Goal: Check status: Check status

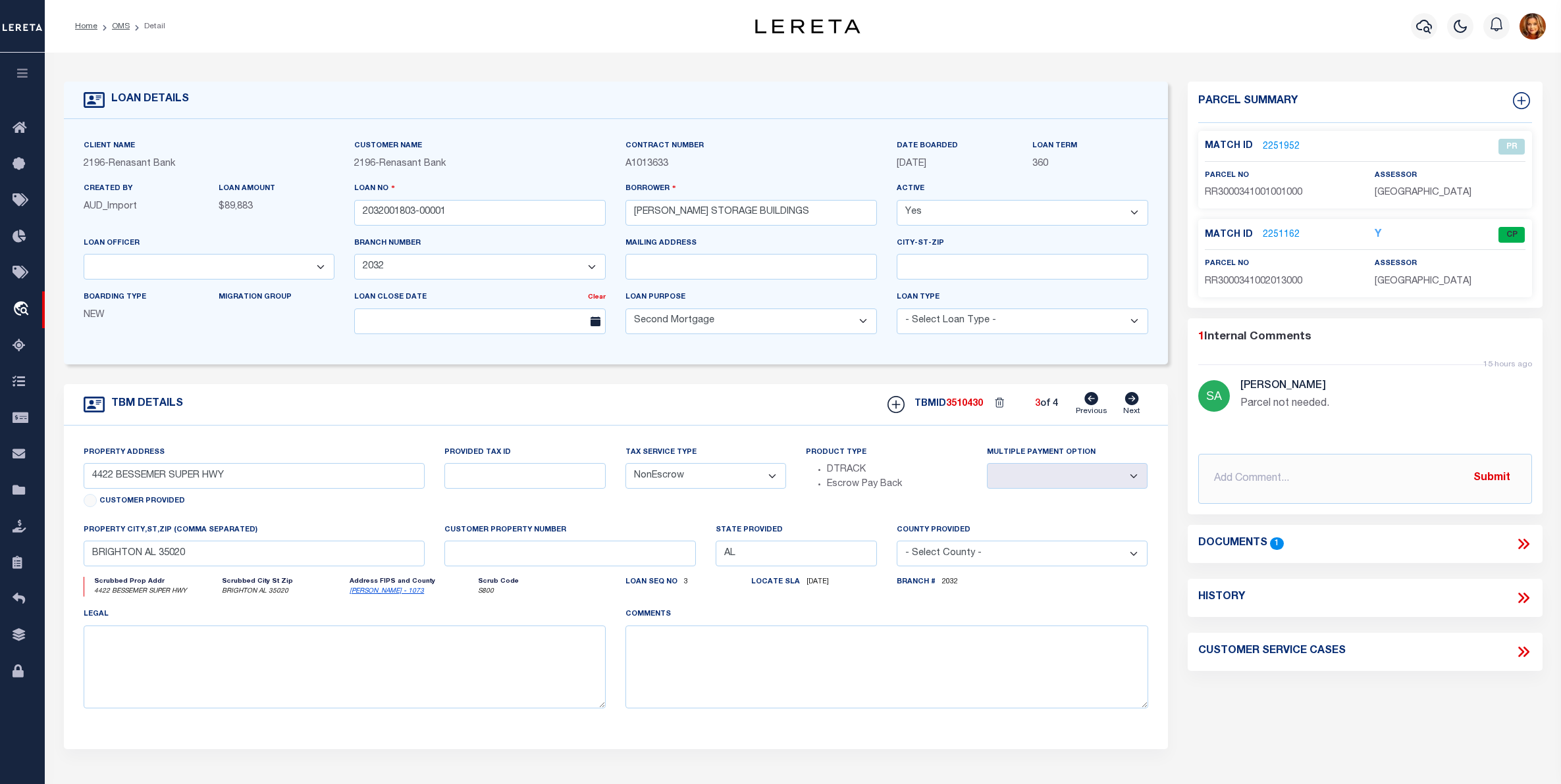
select select "200"
click at [119, 23] on link "OMS" at bounding box center [121, 27] width 18 height 8
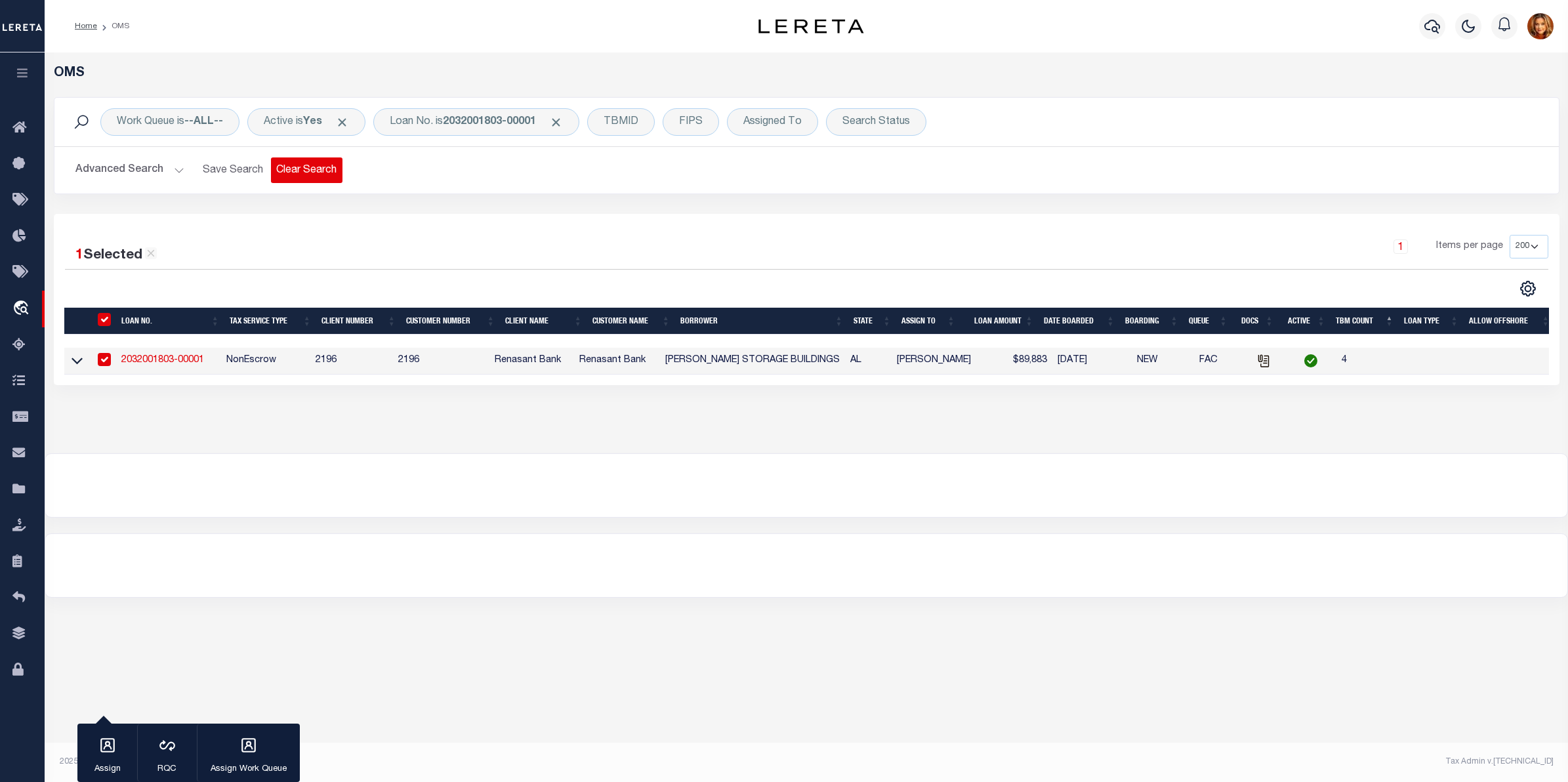
drag, startPoint x: 287, startPoint y: 171, endPoint x: 372, endPoint y: 198, distance: 89.2
click at [296, 173] on button "Clear Search" at bounding box center [306, 170] width 71 height 26
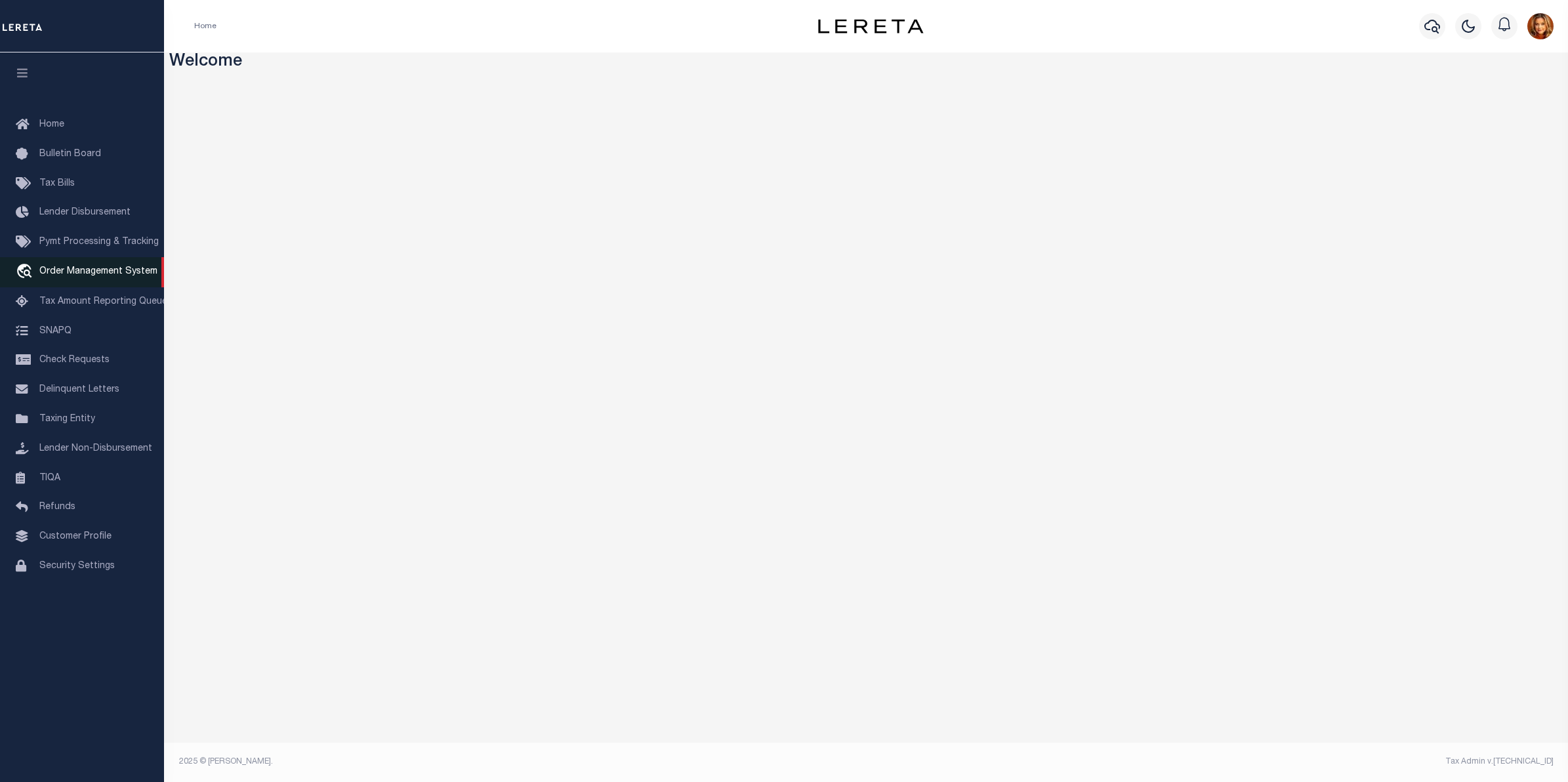
drag, startPoint x: 81, startPoint y: 273, endPoint x: 74, endPoint y: 272, distance: 7.1
click at [81, 273] on span "Order Management System" at bounding box center [98, 272] width 118 height 9
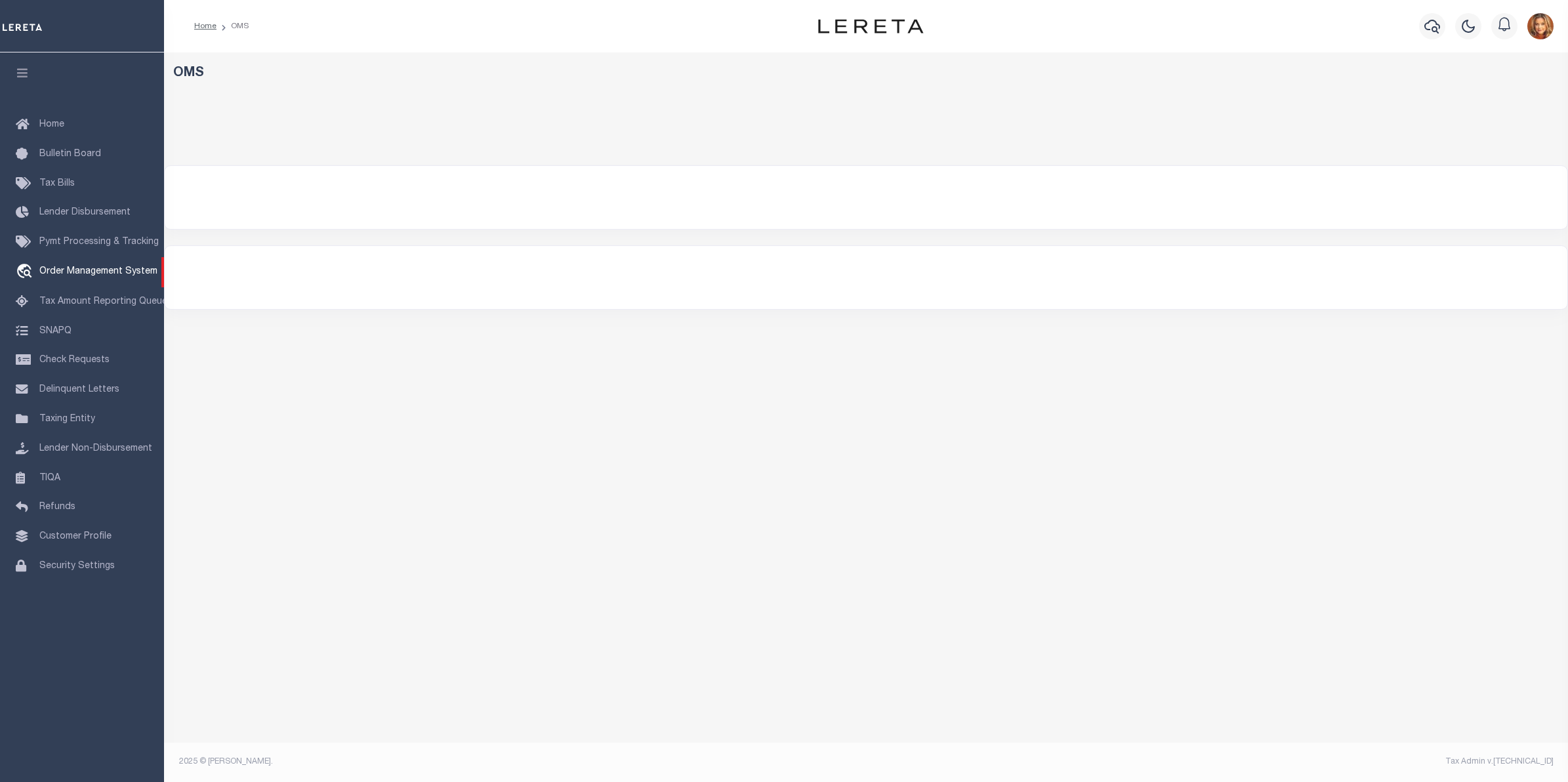
select select "200"
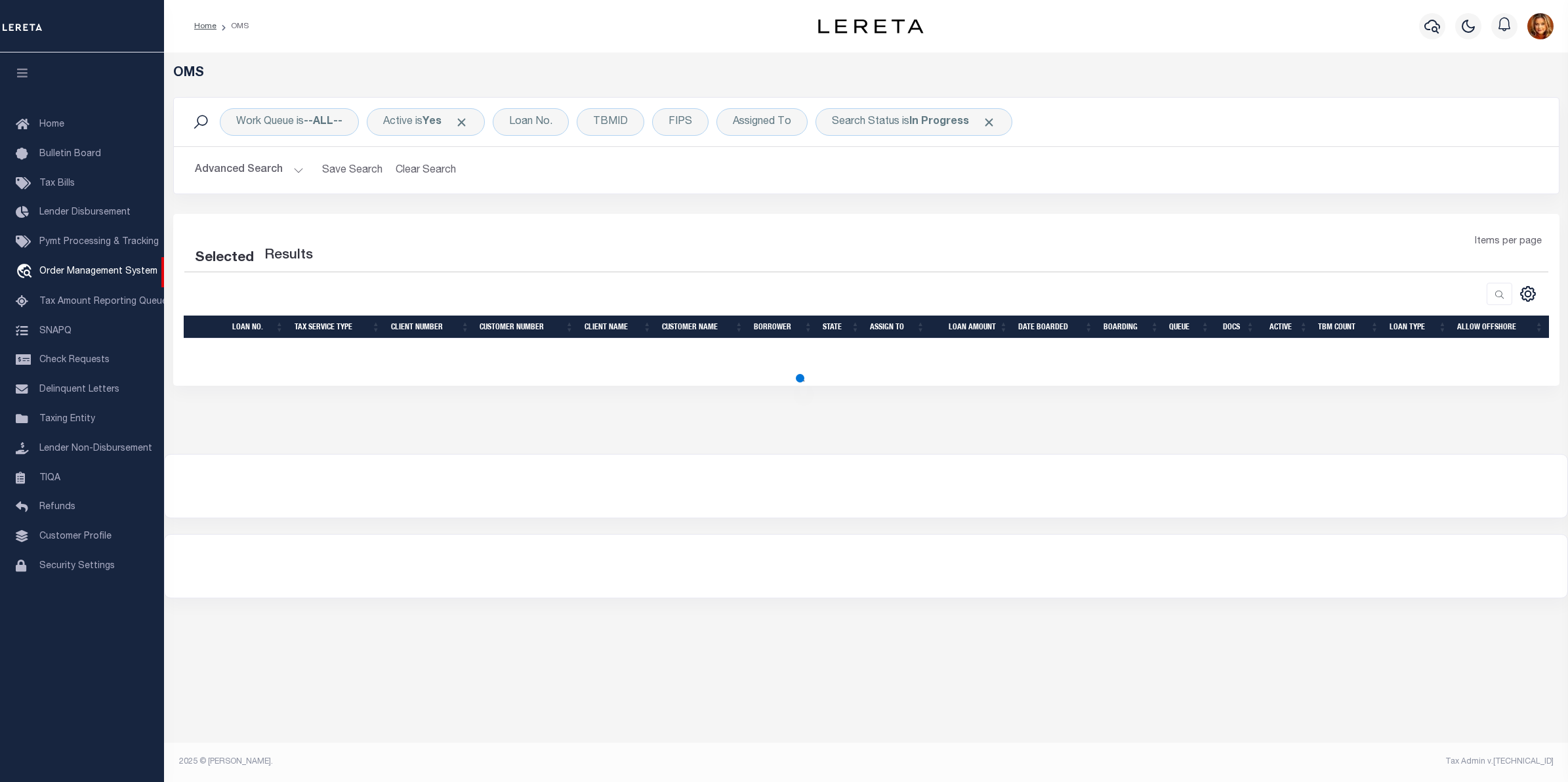
select select "200"
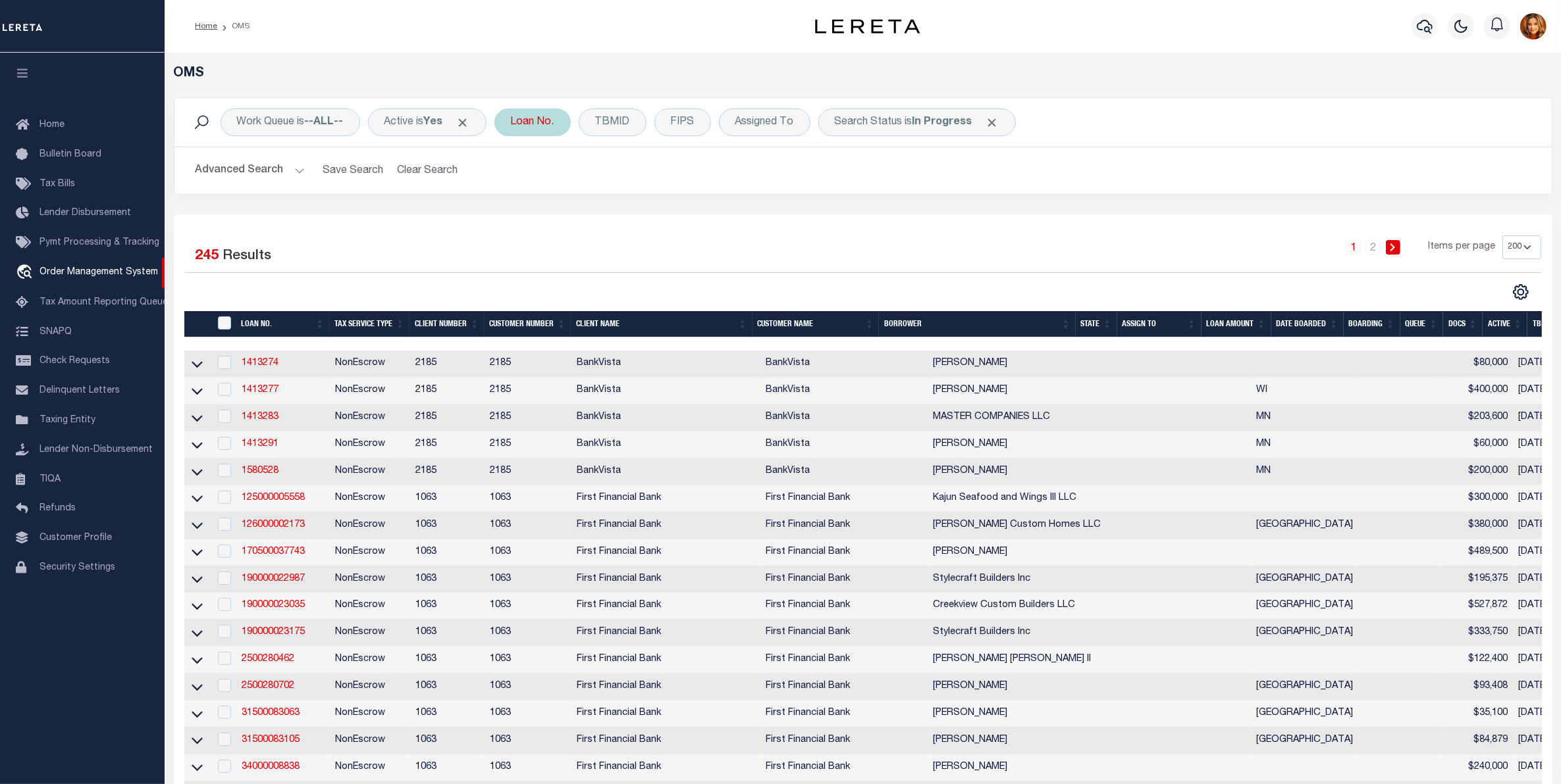
click at [540, 125] on div "Loan No." at bounding box center [532, 122] width 76 height 27
type input "202252871"
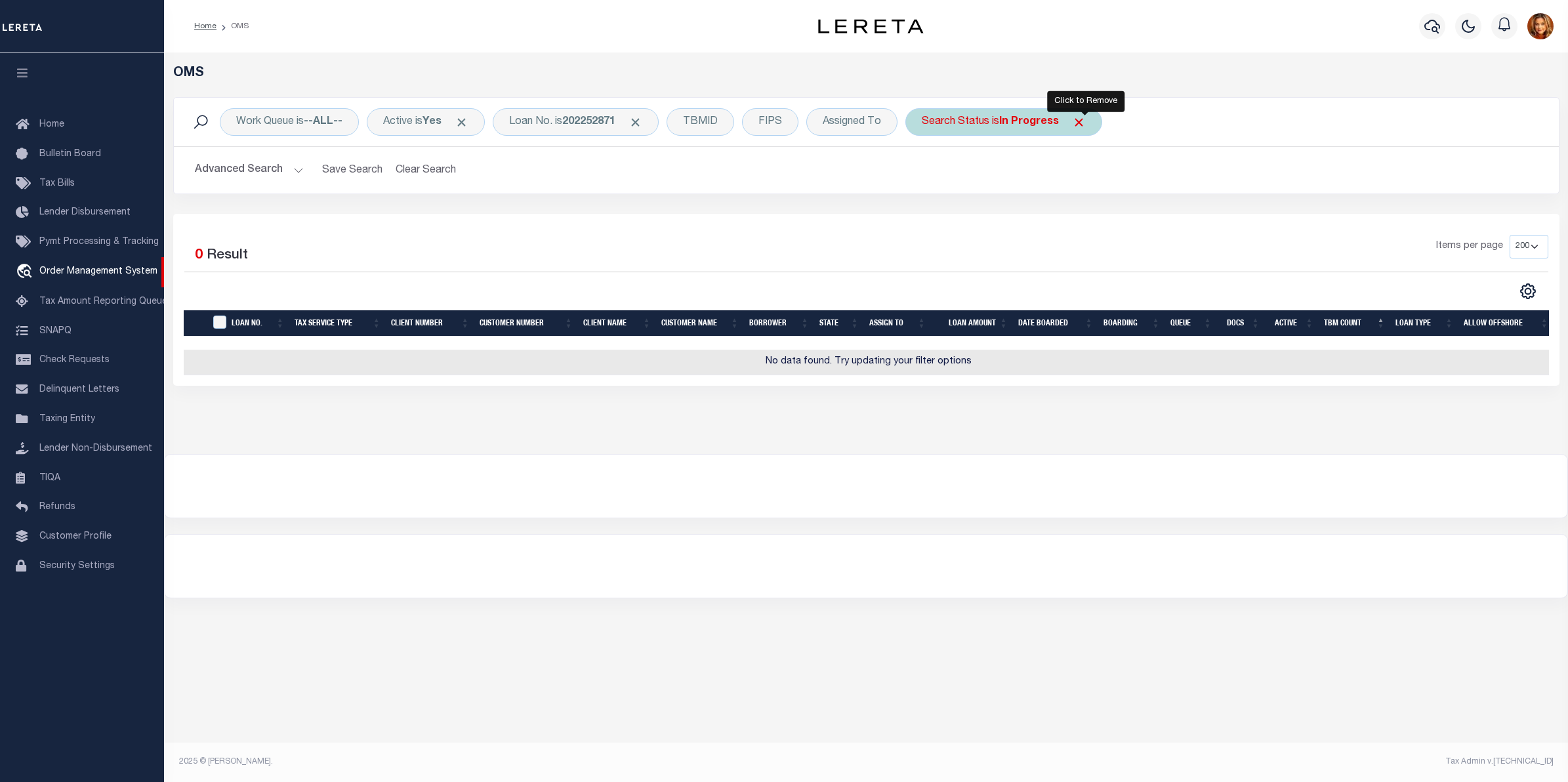
click at [1086, 118] on span "Click to Remove" at bounding box center [1079, 123] width 14 height 14
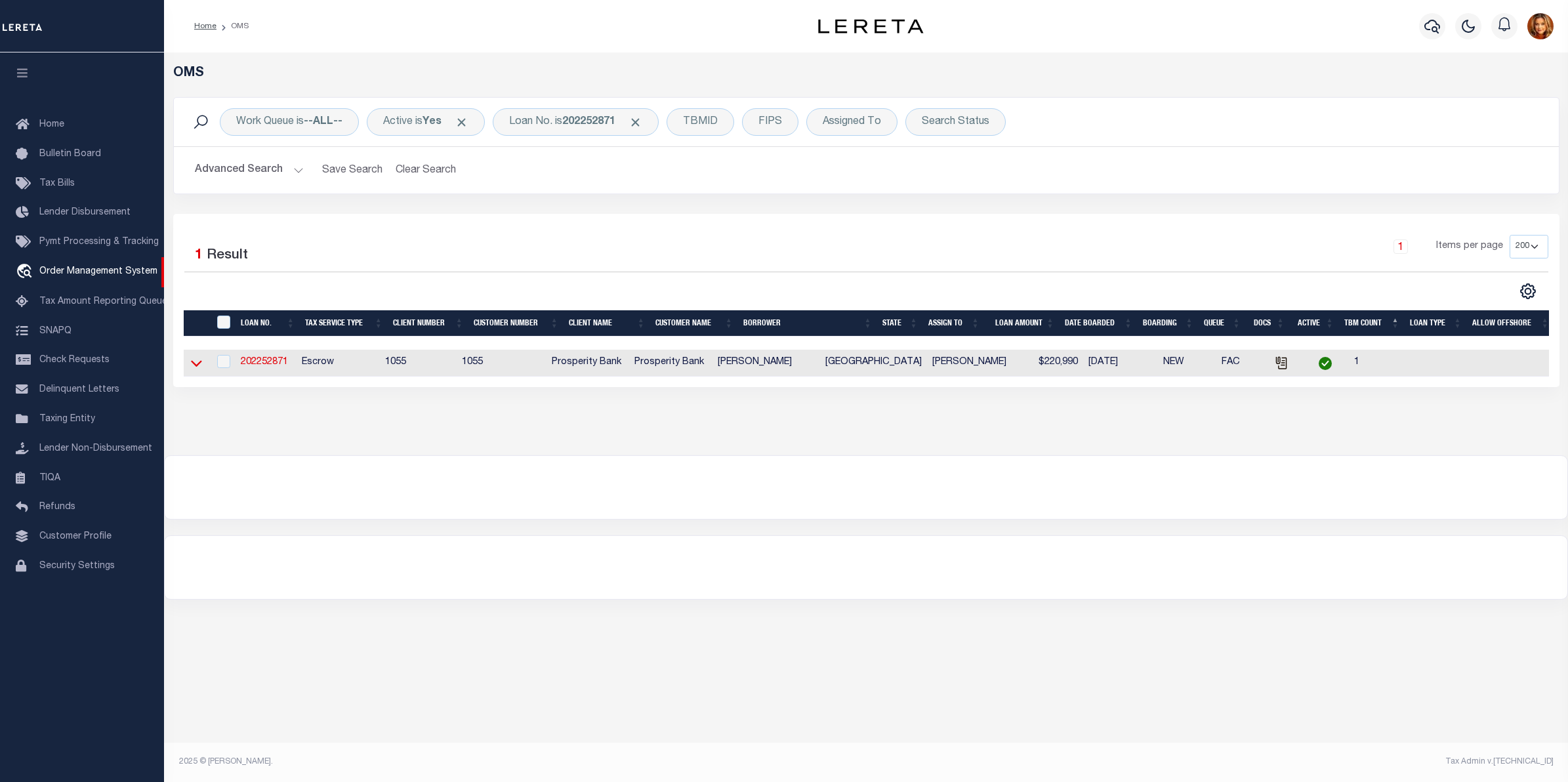
click at [194, 365] on icon at bounding box center [196, 363] width 11 height 14
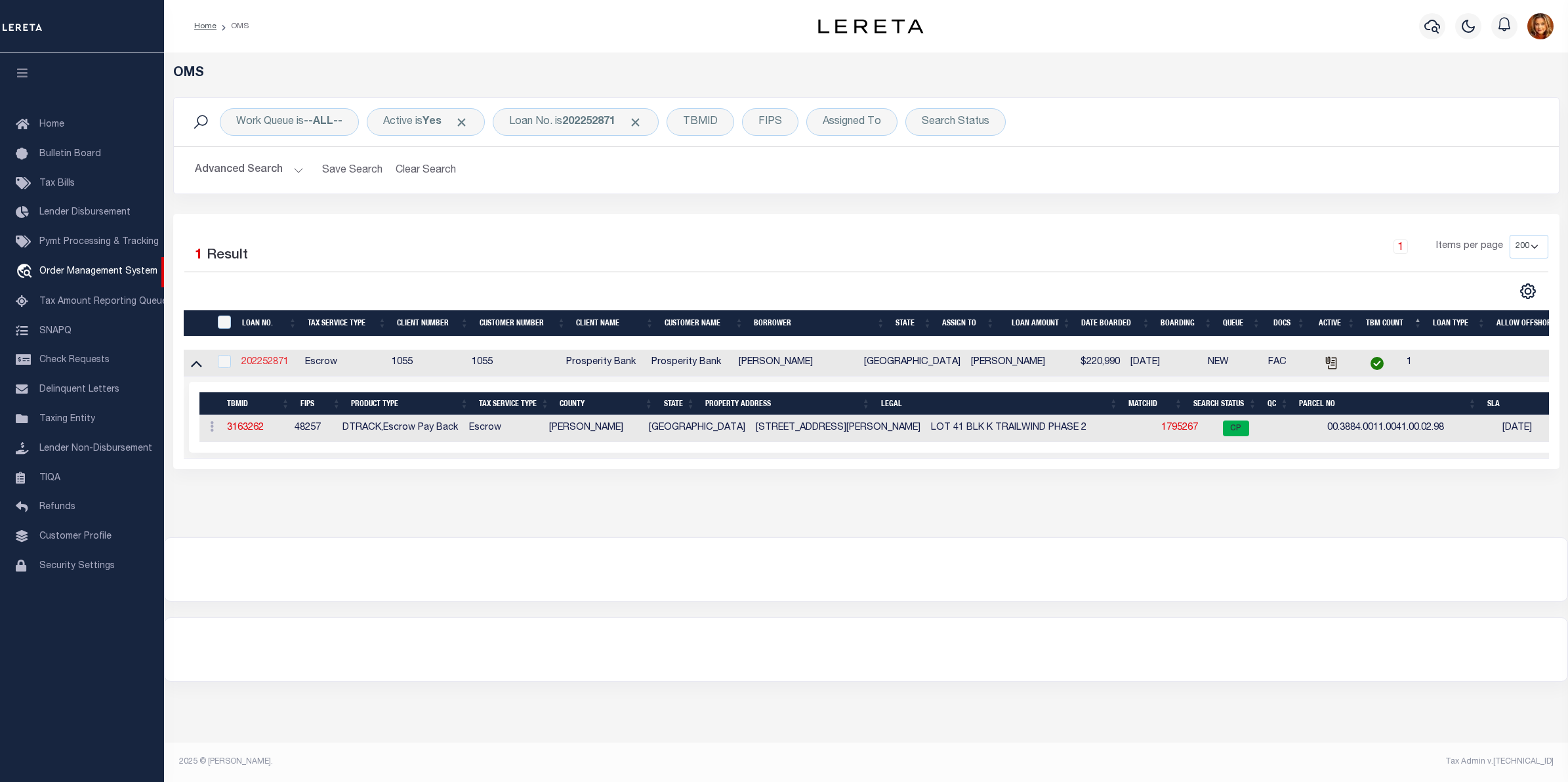
click at [261, 367] on link "202252871" at bounding box center [265, 362] width 47 height 9
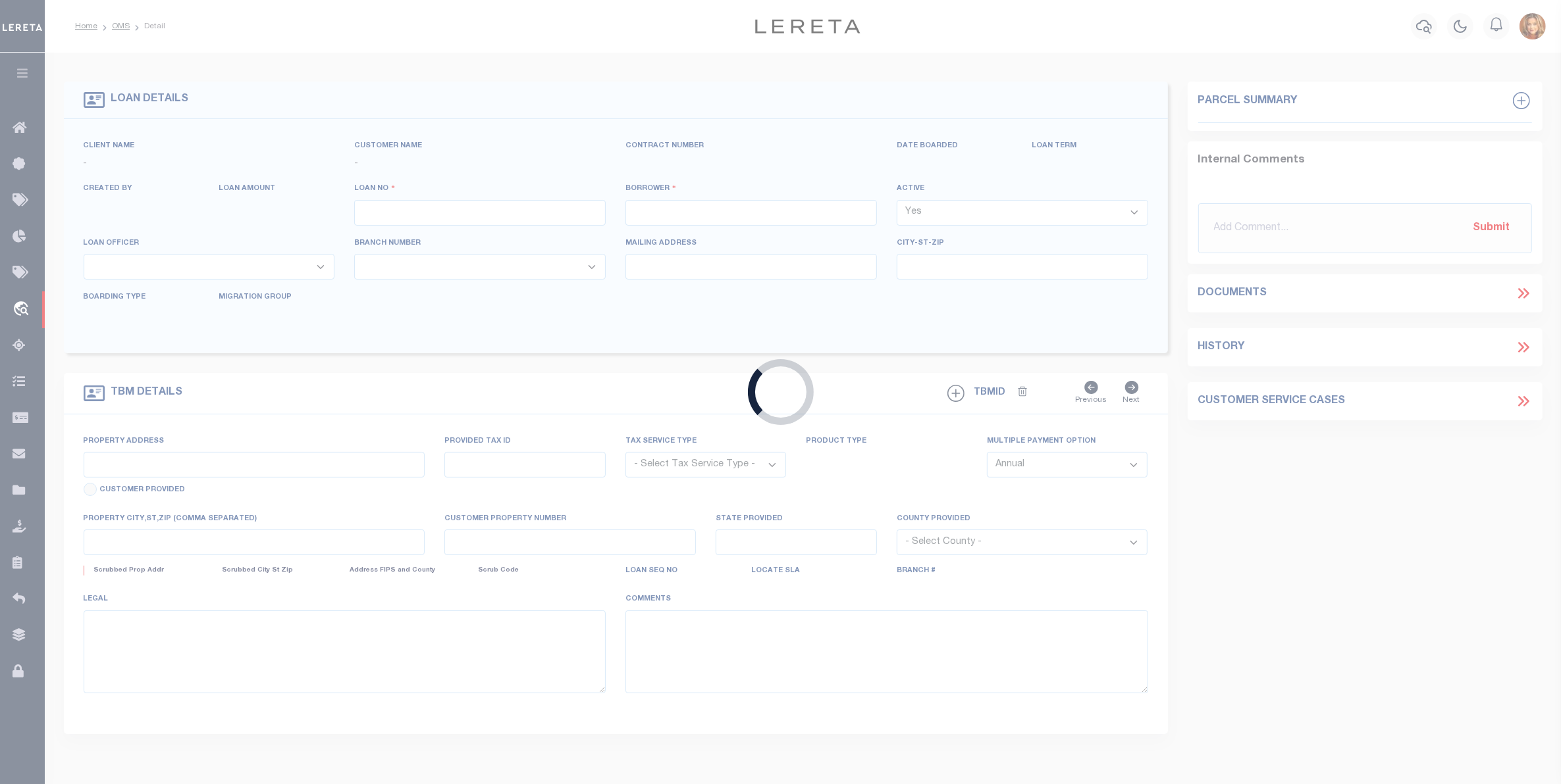
type input "202252871"
type input "MARIO SORIA GONZALEZ"
select select
type input "10570 HIGH HOLLOWS DR APT 158"
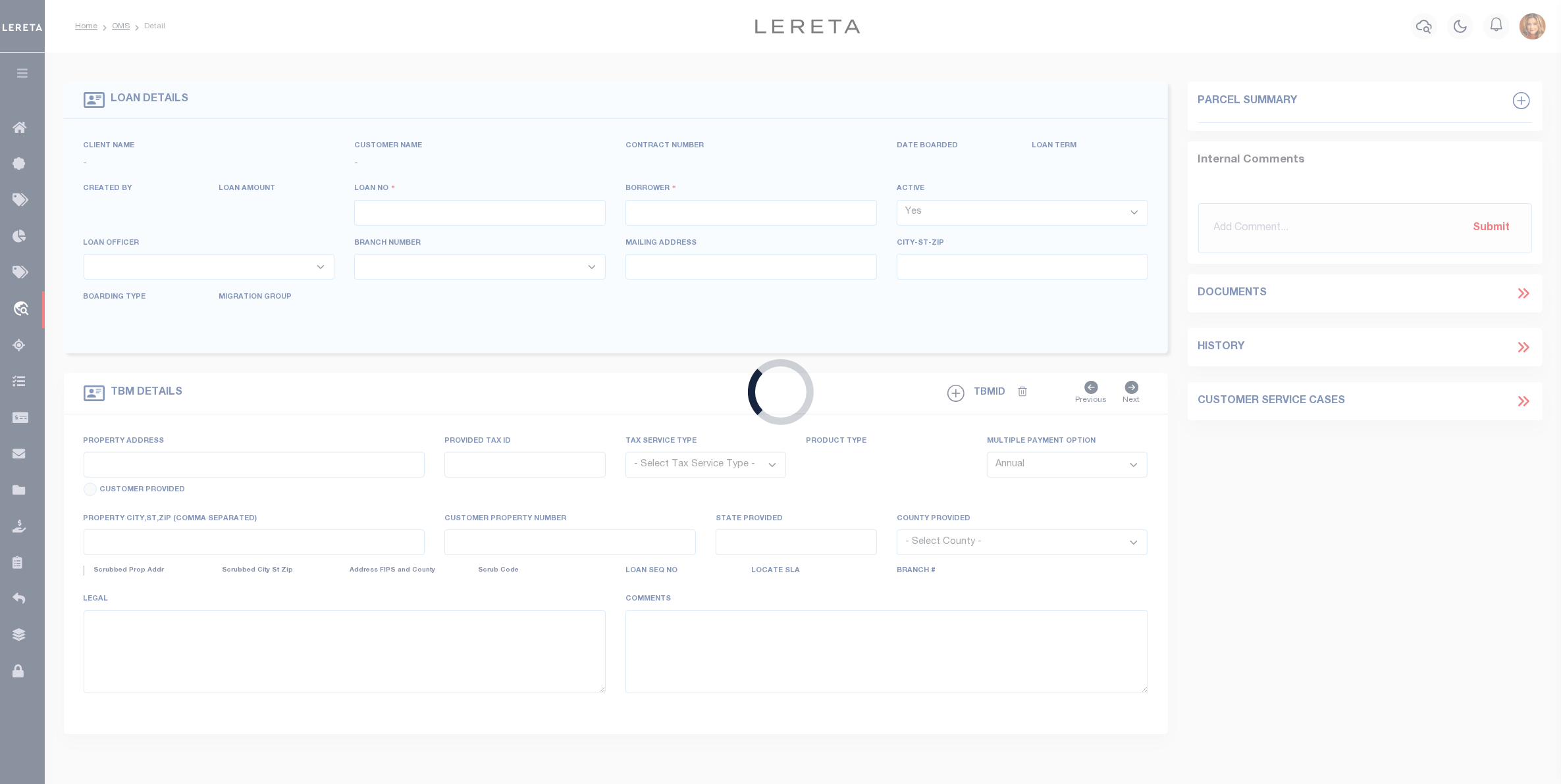
type input "DALLAS TX 75230"
select select "100"
select select "Escrow"
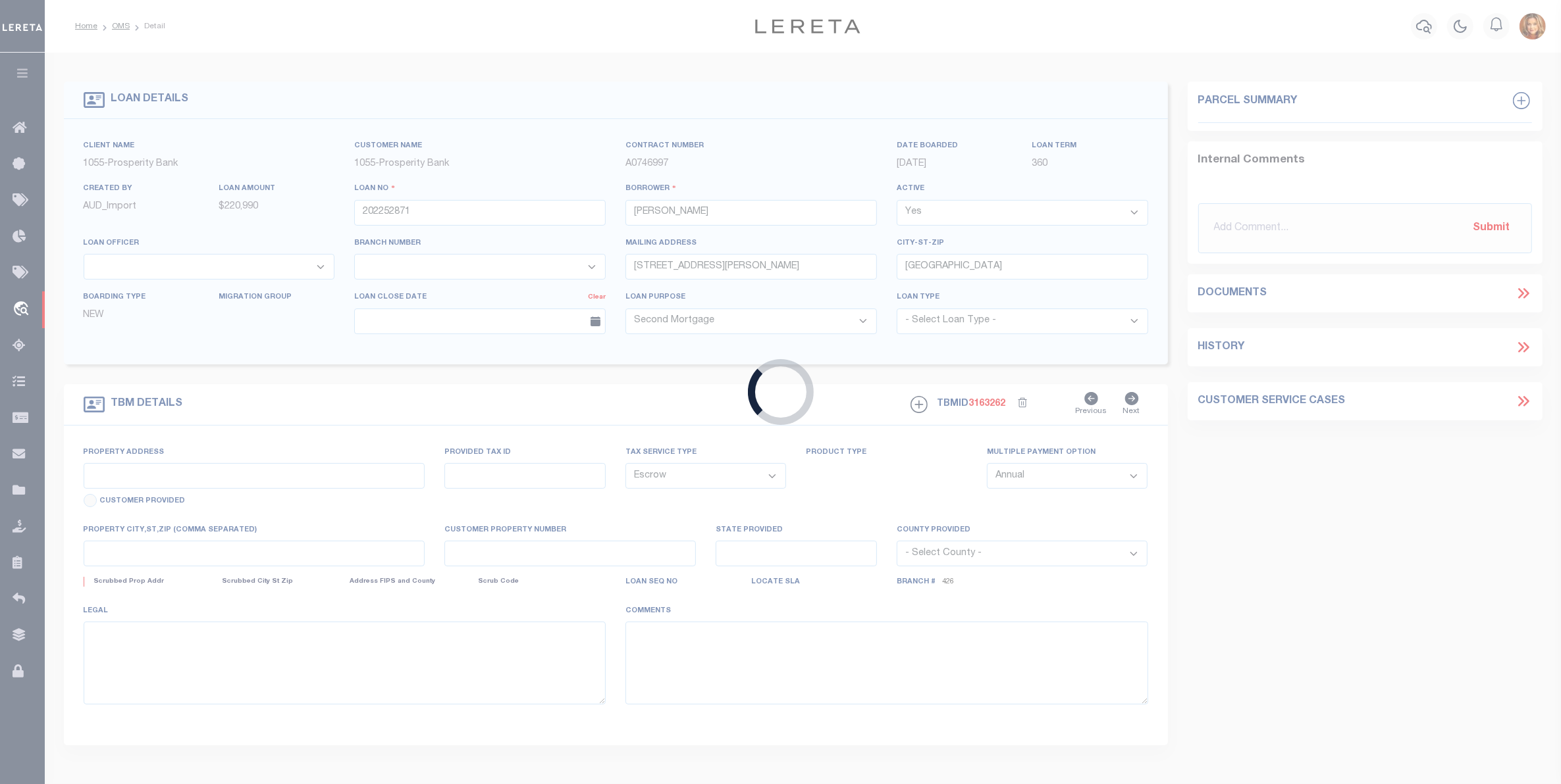
select select "10540"
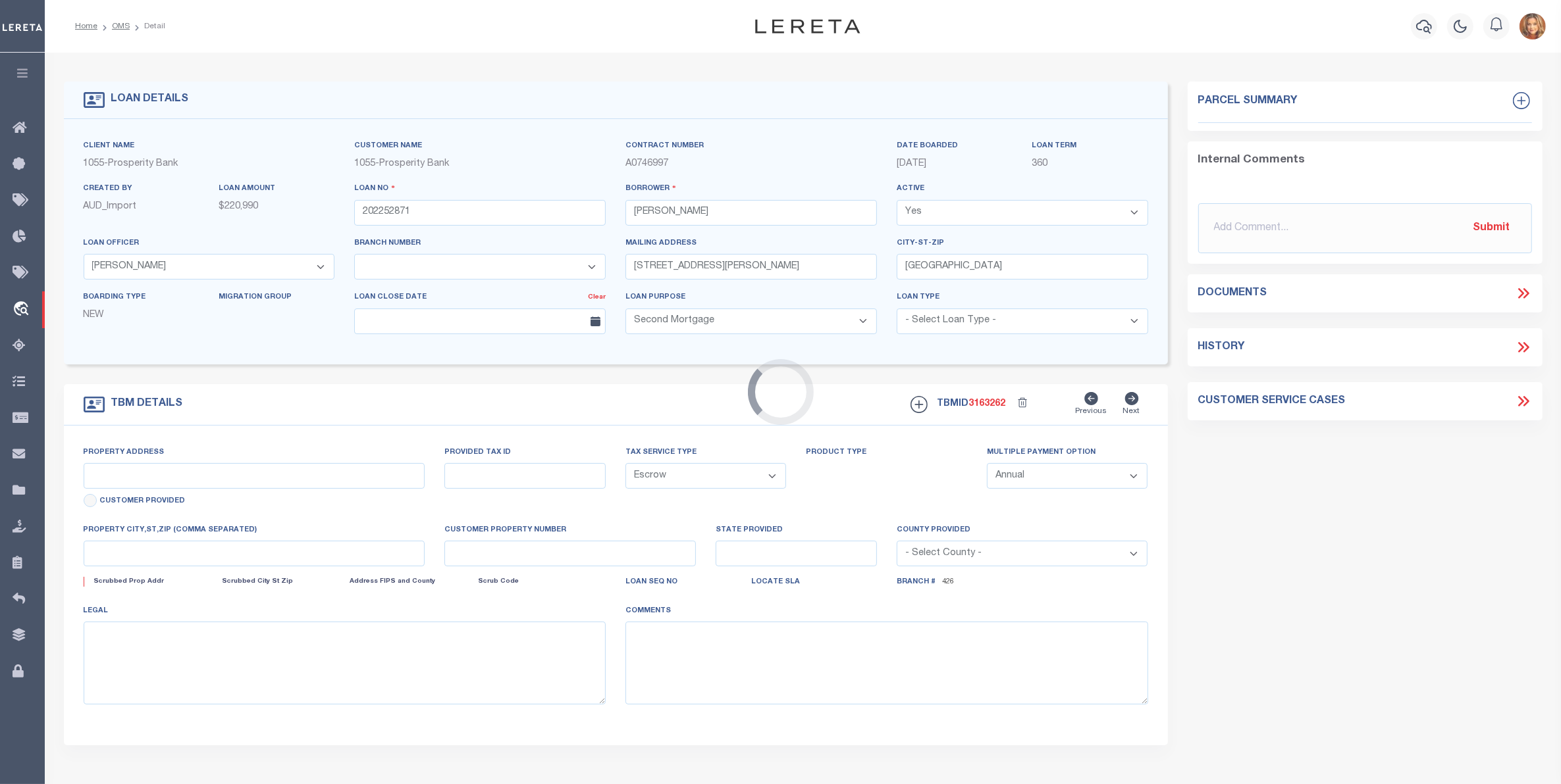
select select "3826"
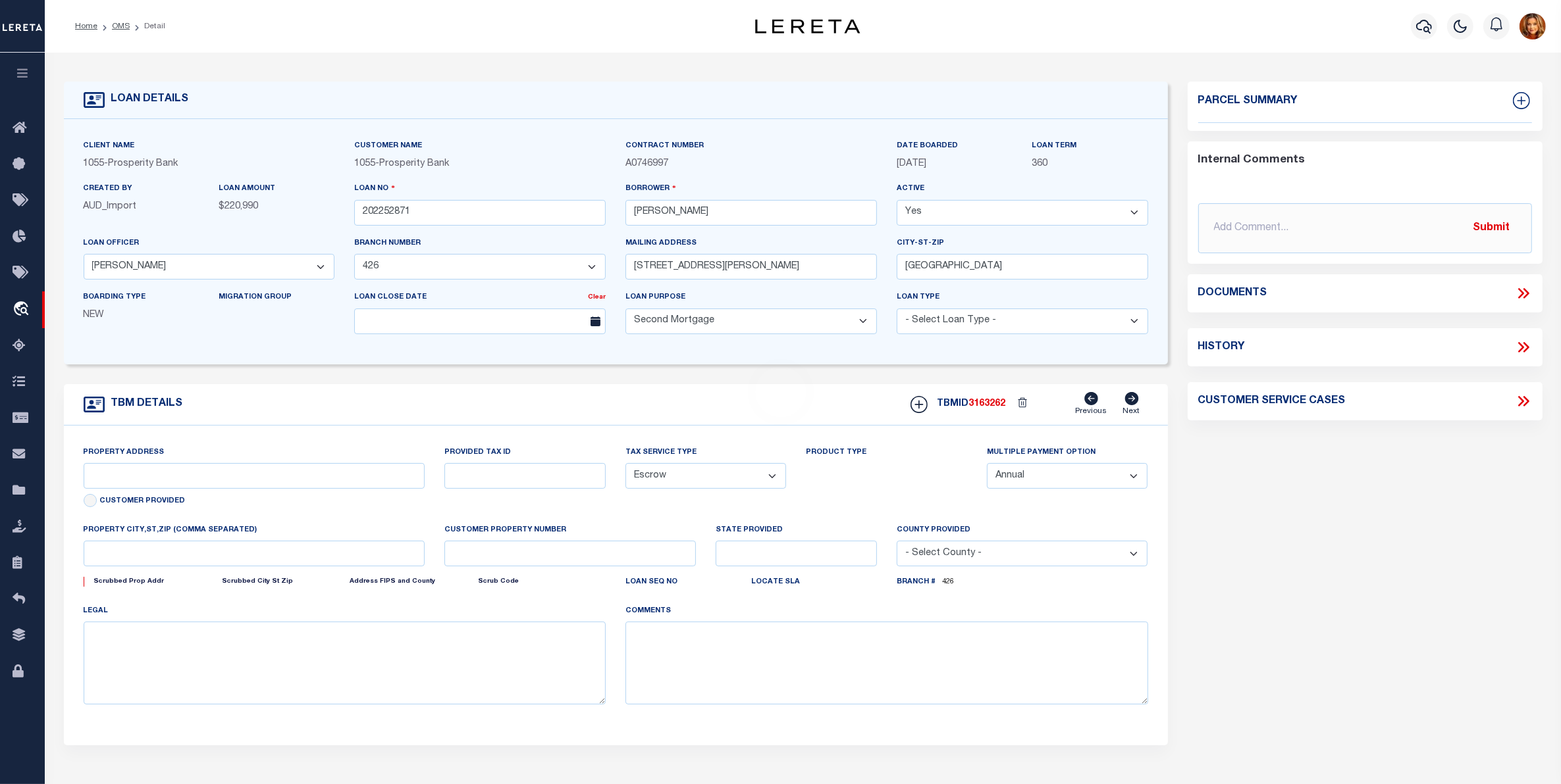
type input "3232 STANLEY ST"
type input "219017"
select select
type input "[GEOGRAPHIC_DATA]"
type textarea "LOT 41 BLK K TRAILWIND PHASE 2"
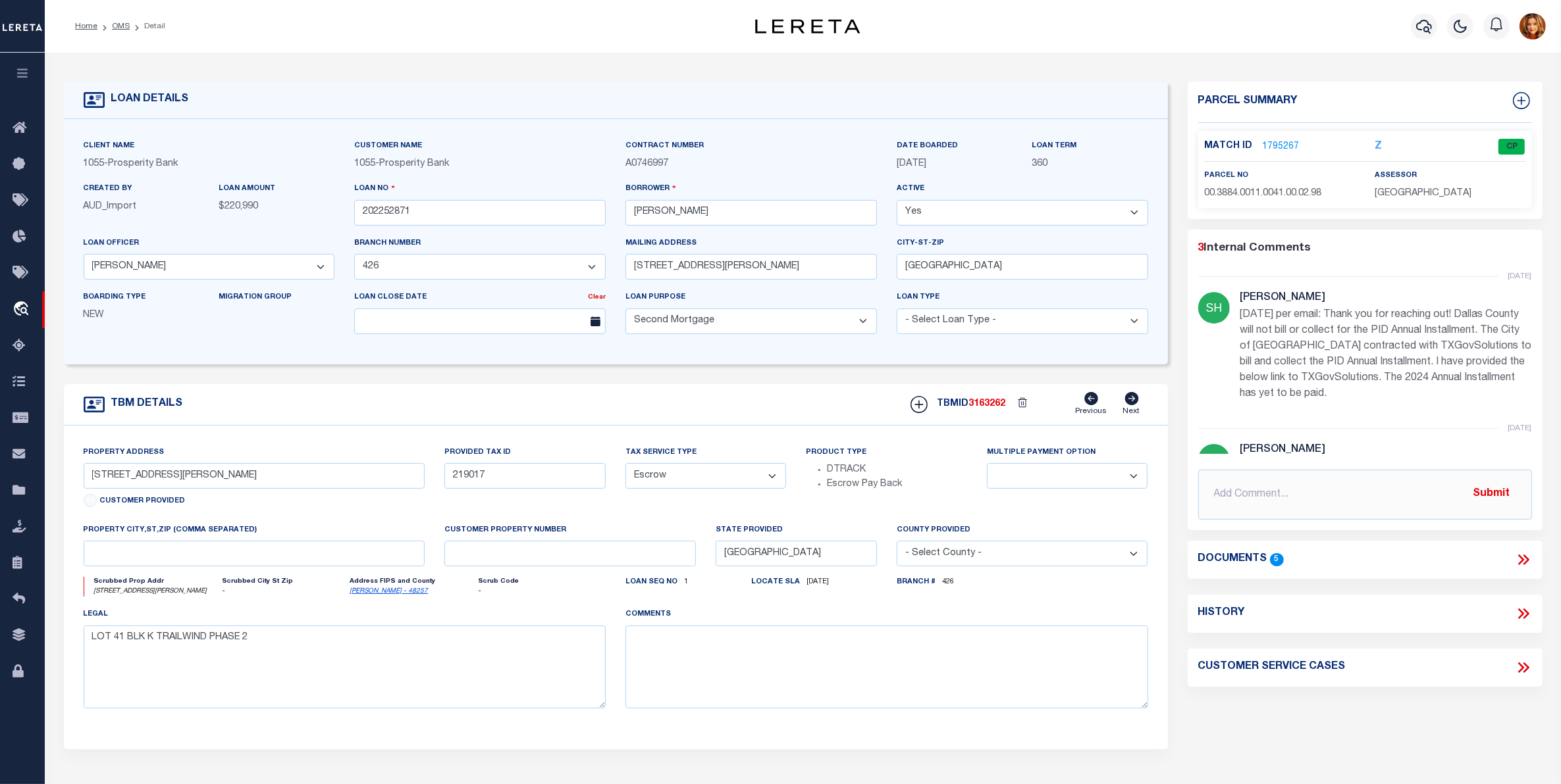
click at [1273, 140] on link "1795267" at bounding box center [1281, 148] width 37 height 14
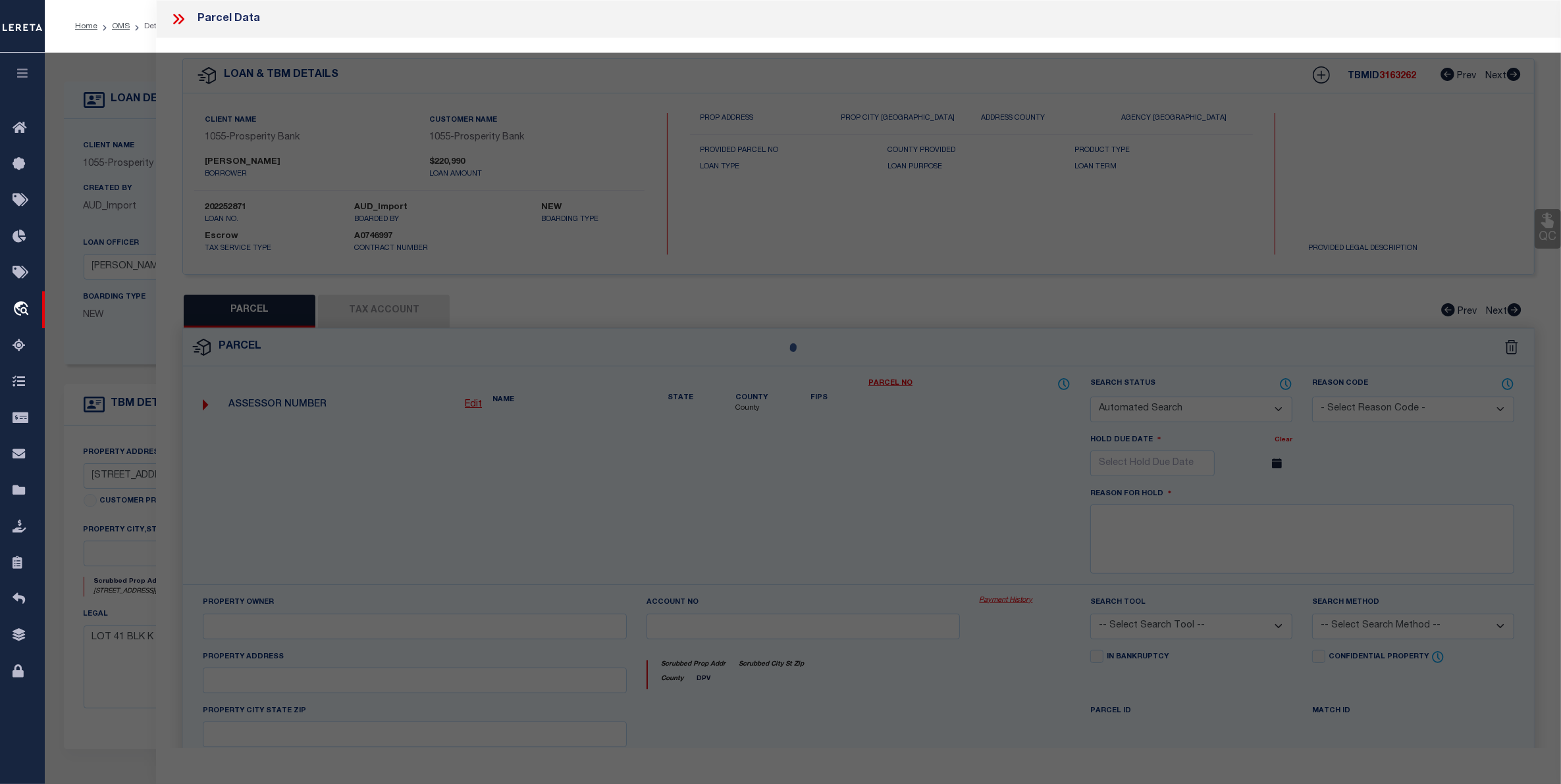
checkbox input "false"
select select "CP"
type input "D R HORTON TEXAS LTD"
select select
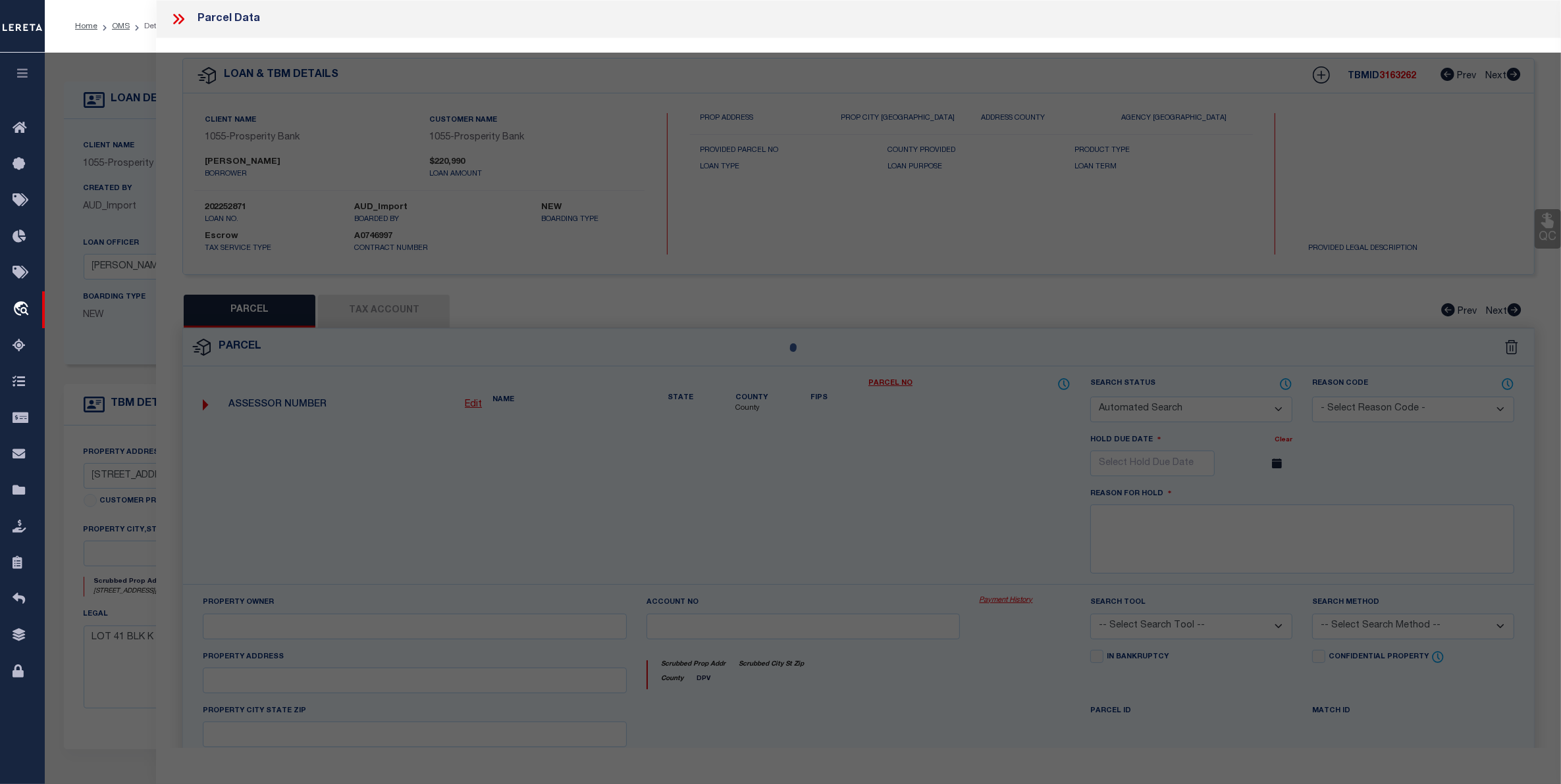
type input "3232 STANLEY ST"
checkbox input "false"
type input "MESQUITE, TX 75126"
type textarea "TRAILWIND PH 2, BLOCK K, LOT 41"
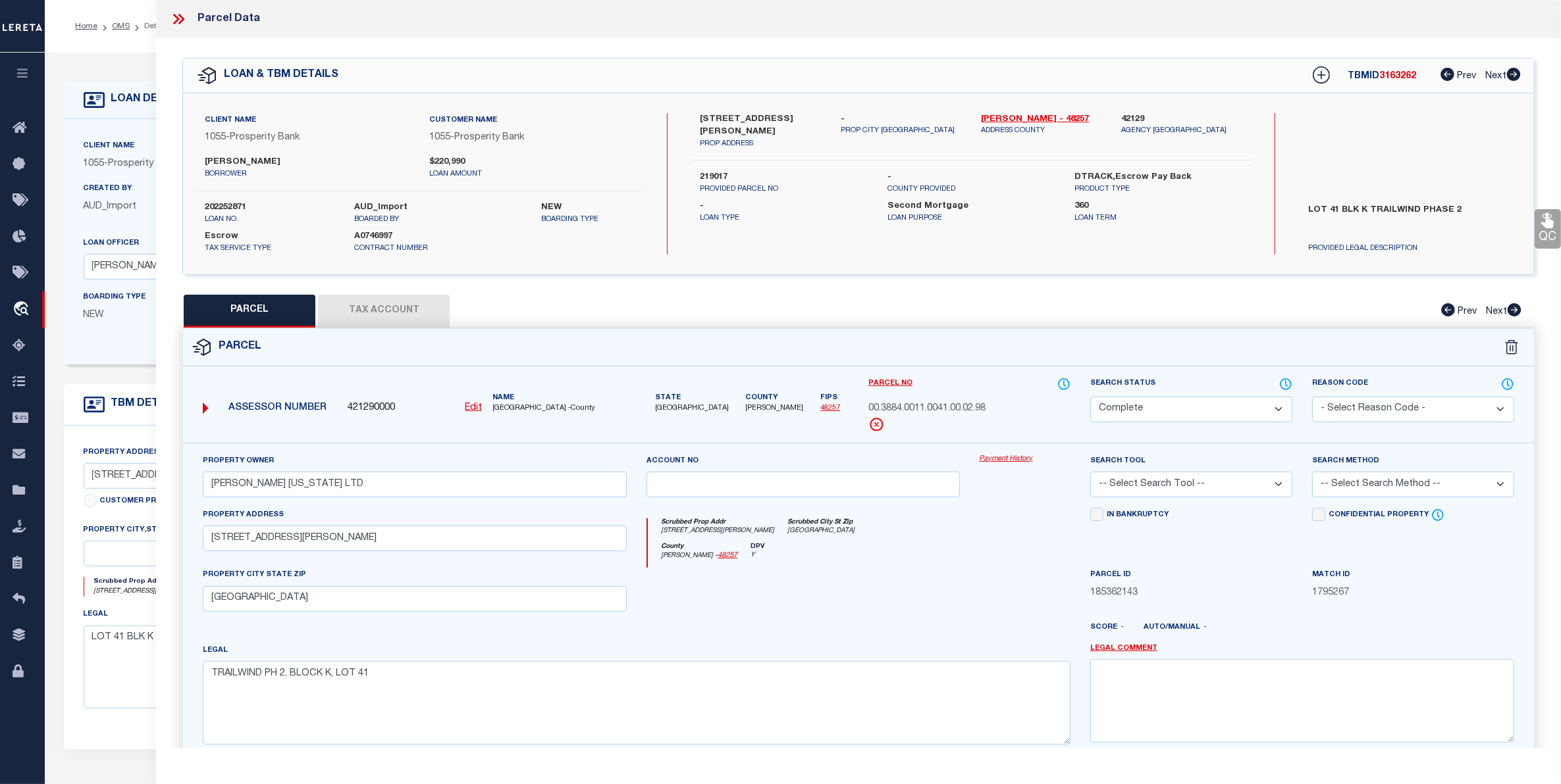
click at [356, 310] on button "Tax Account" at bounding box center [384, 312] width 132 height 33
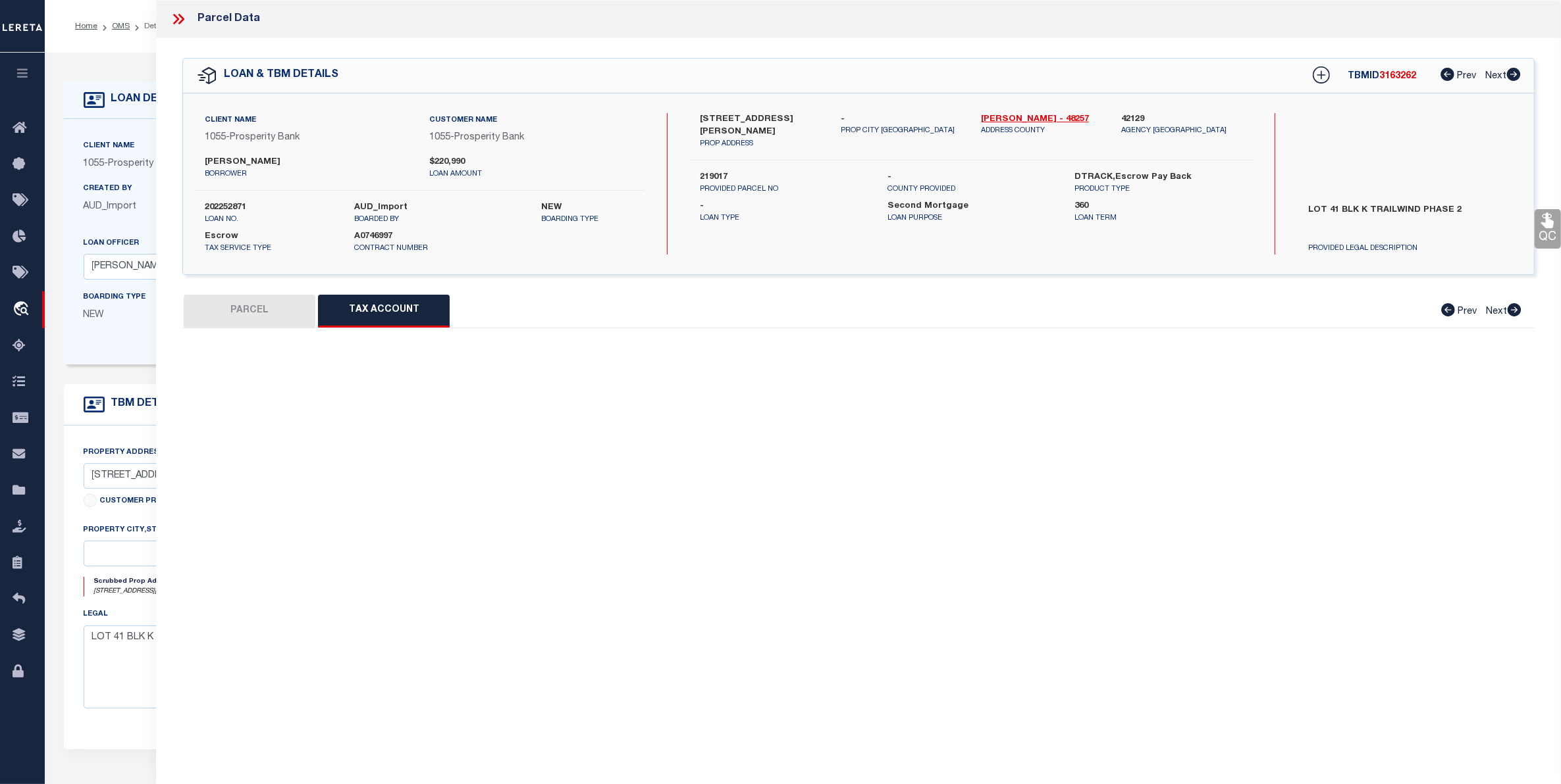
select select "100"
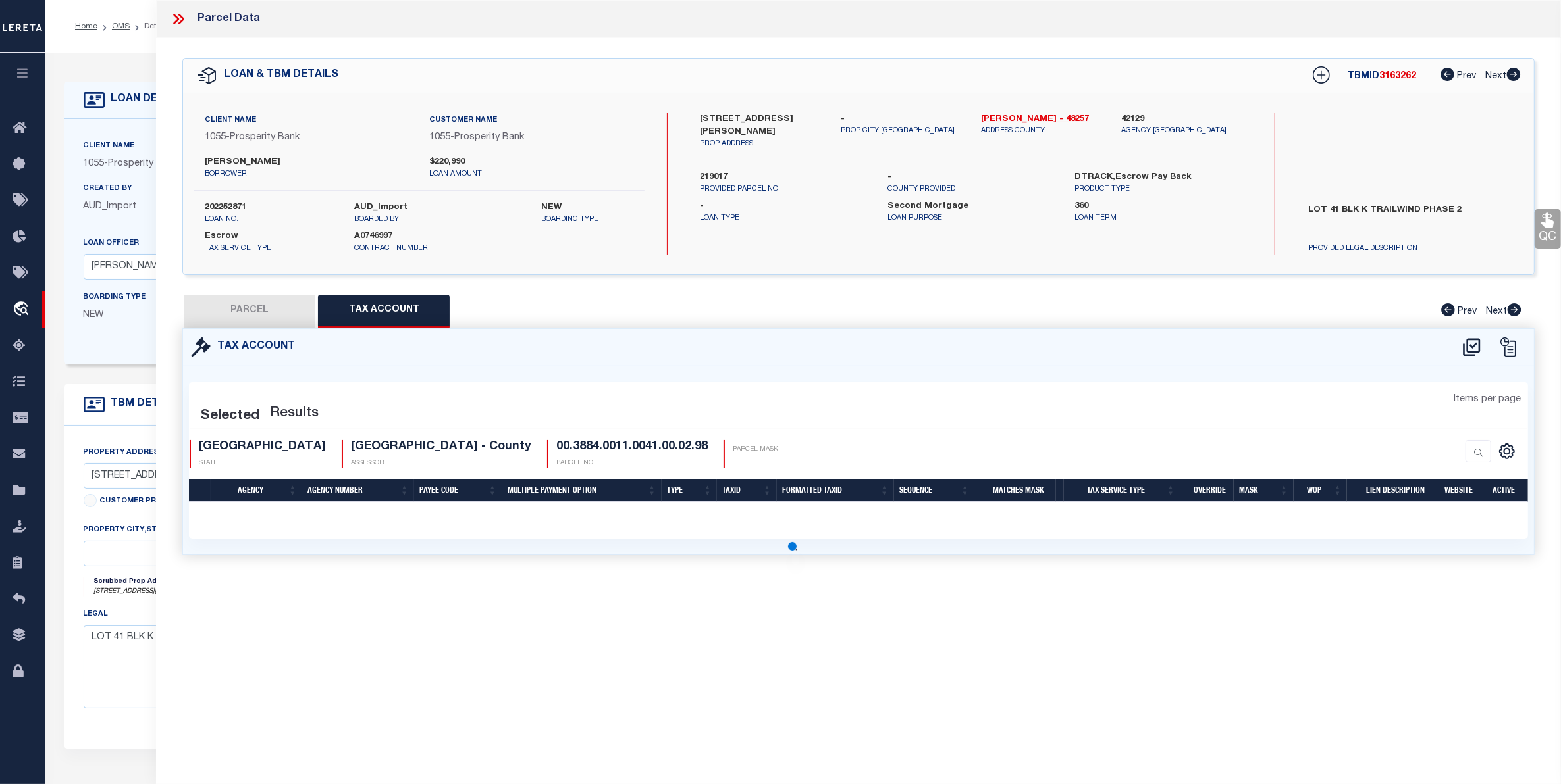
select select "100"
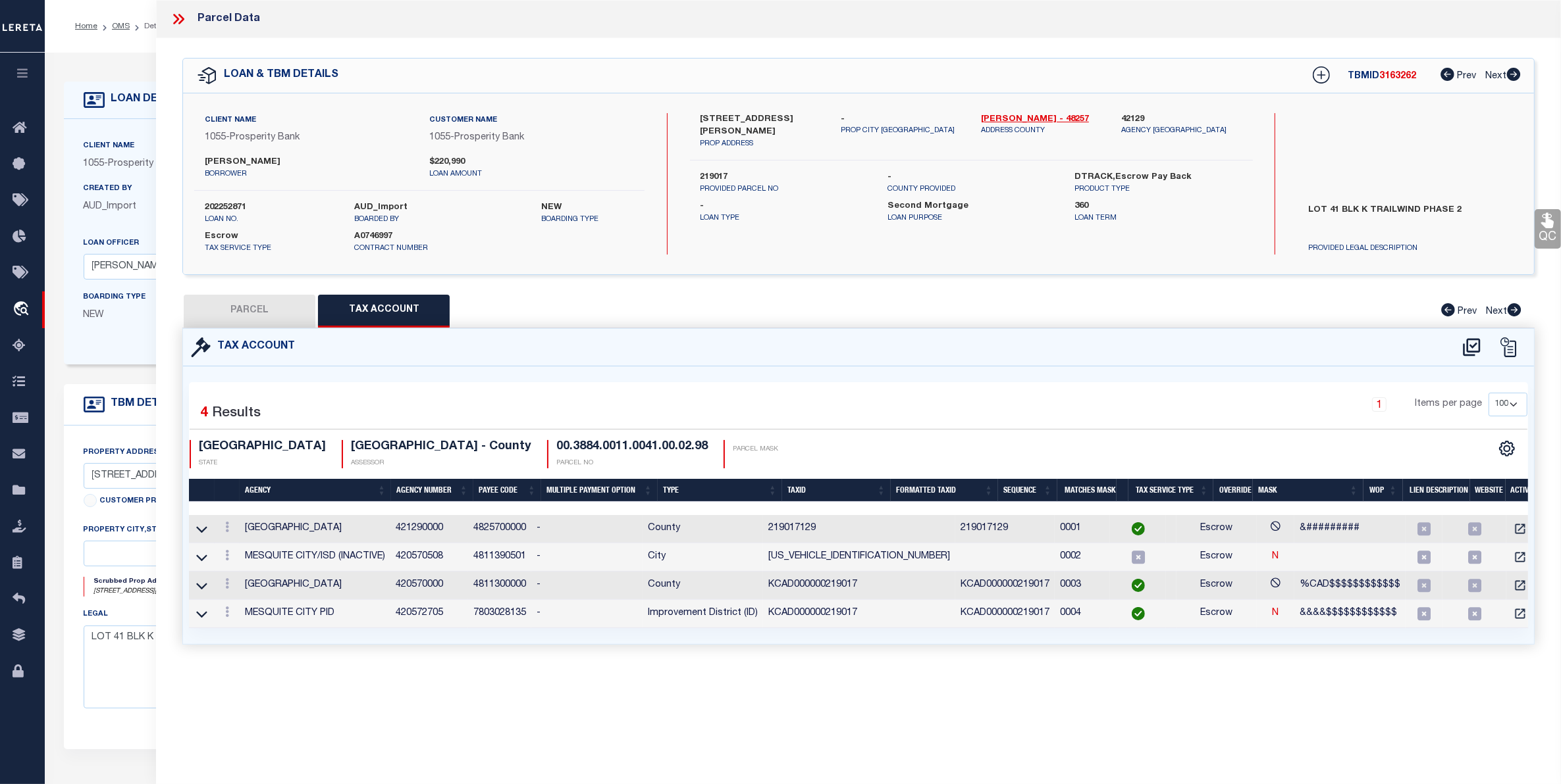
click at [238, 308] on button "PARCEL" at bounding box center [250, 312] width 132 height 33
select select "AS"
checkbox input "false"
select select "CP"
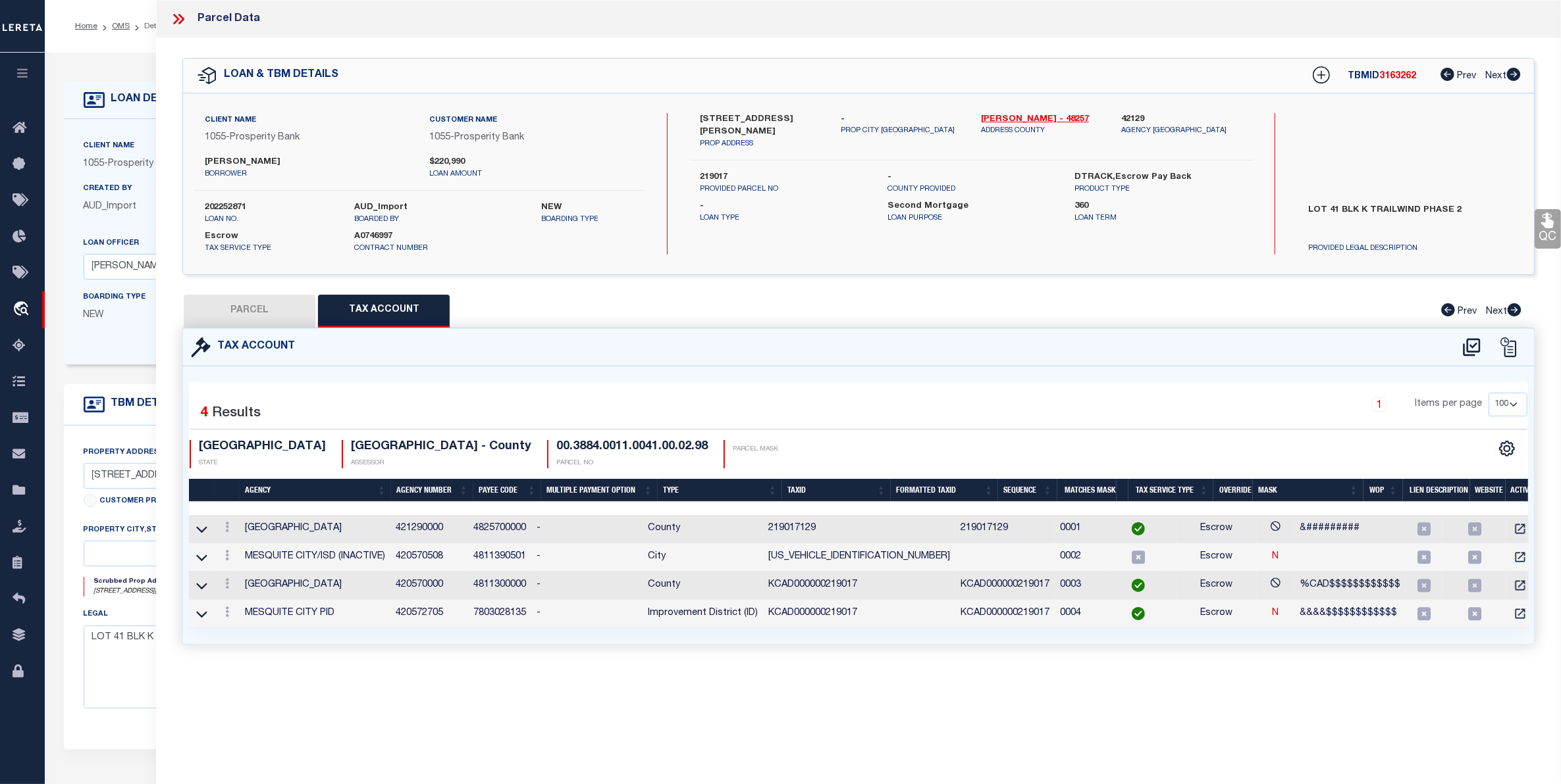
type input "D R HORTON TEXAS LTD"
select select
type input "3232 STANLEY ST"
checkbox input "false"
type input "MESQUITE, TX 75126"
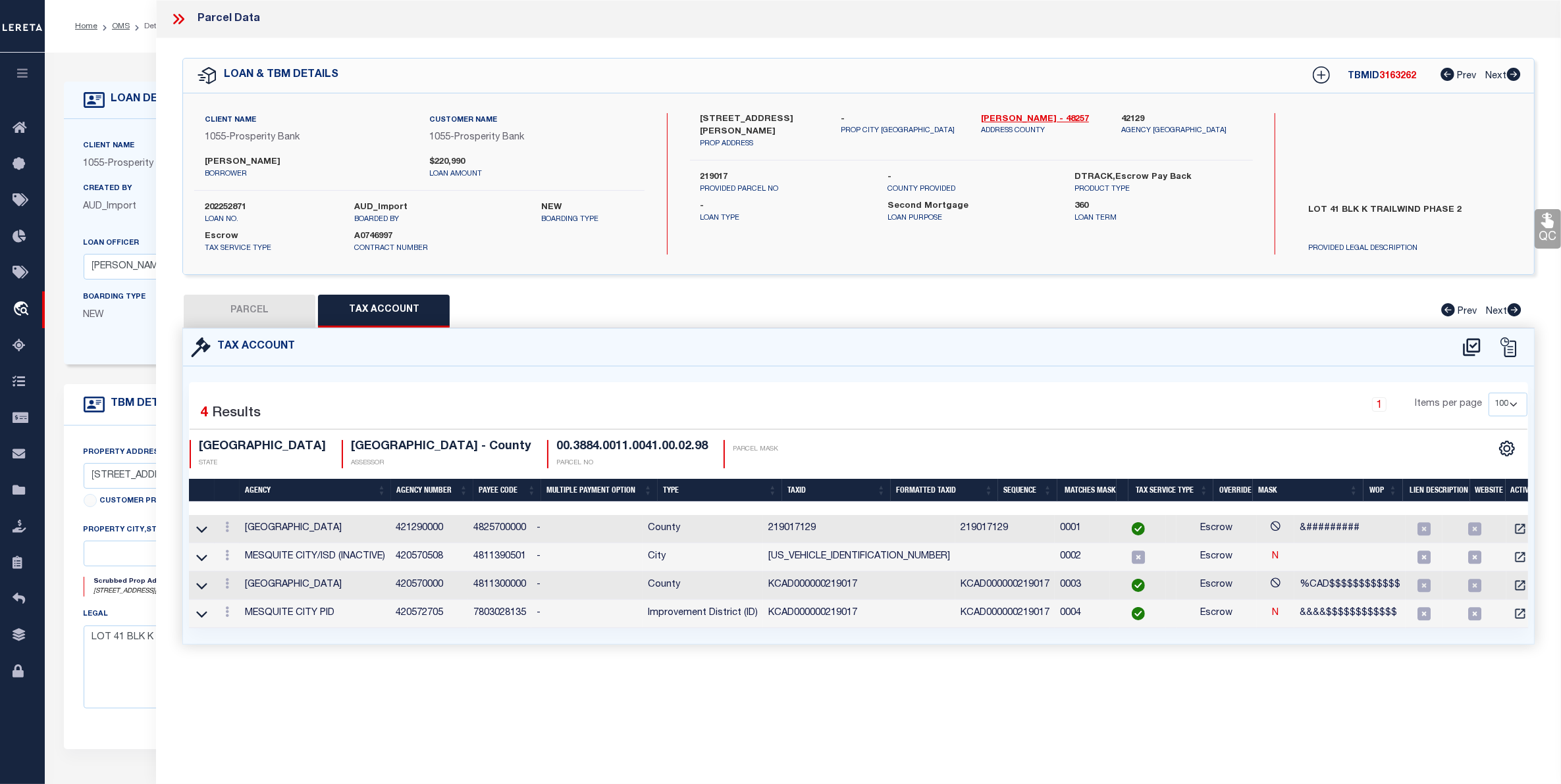
type textarea "TRAILWIND PH 2, BLOCK K, LOT 41"
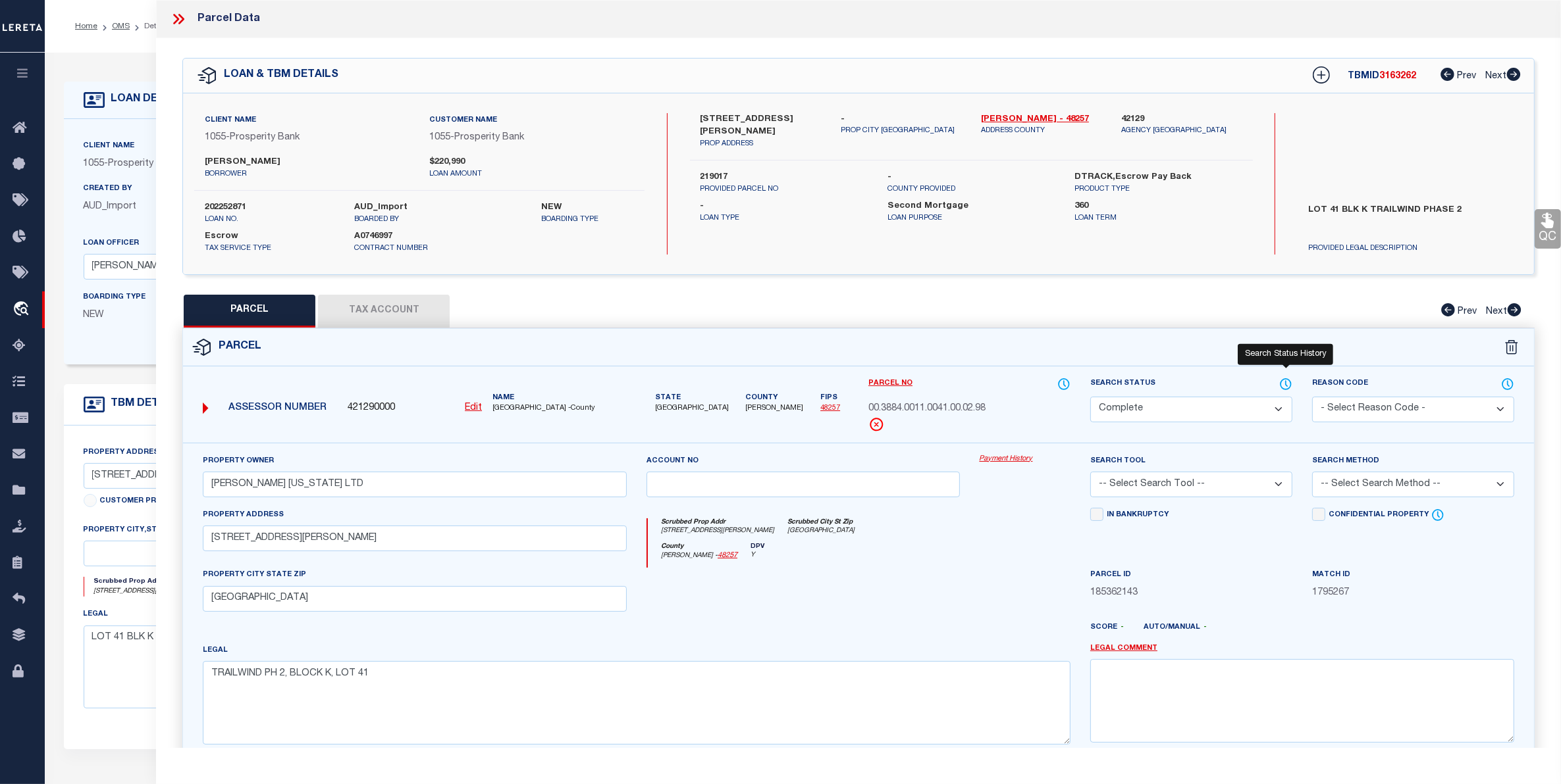
click at [1289, 378] on icon at bounding box center [1285, 384] width 13 height 14
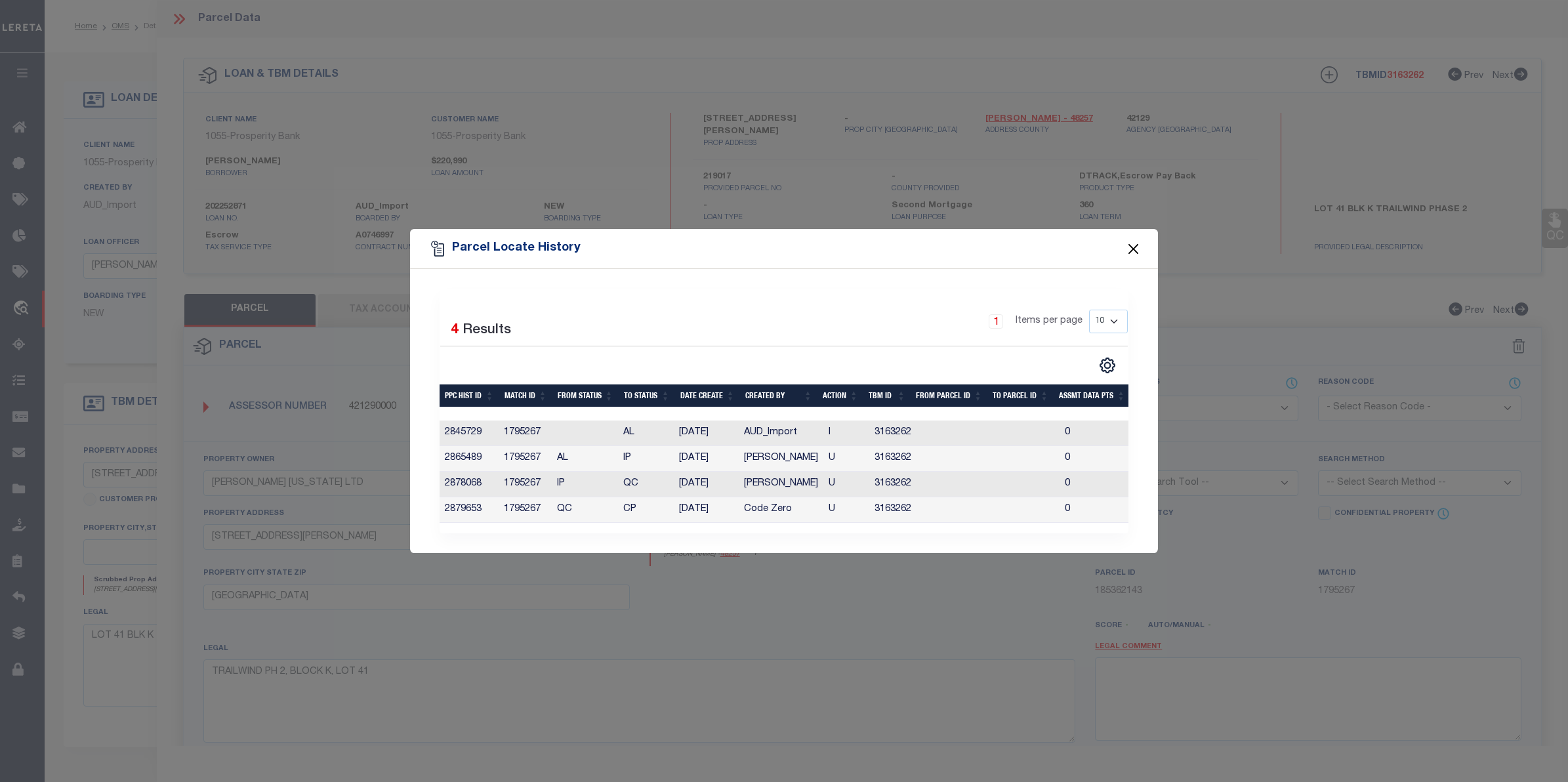
click at [1137, 240] on button "Close" at bounding box center [1134, 249] width 17 height 17
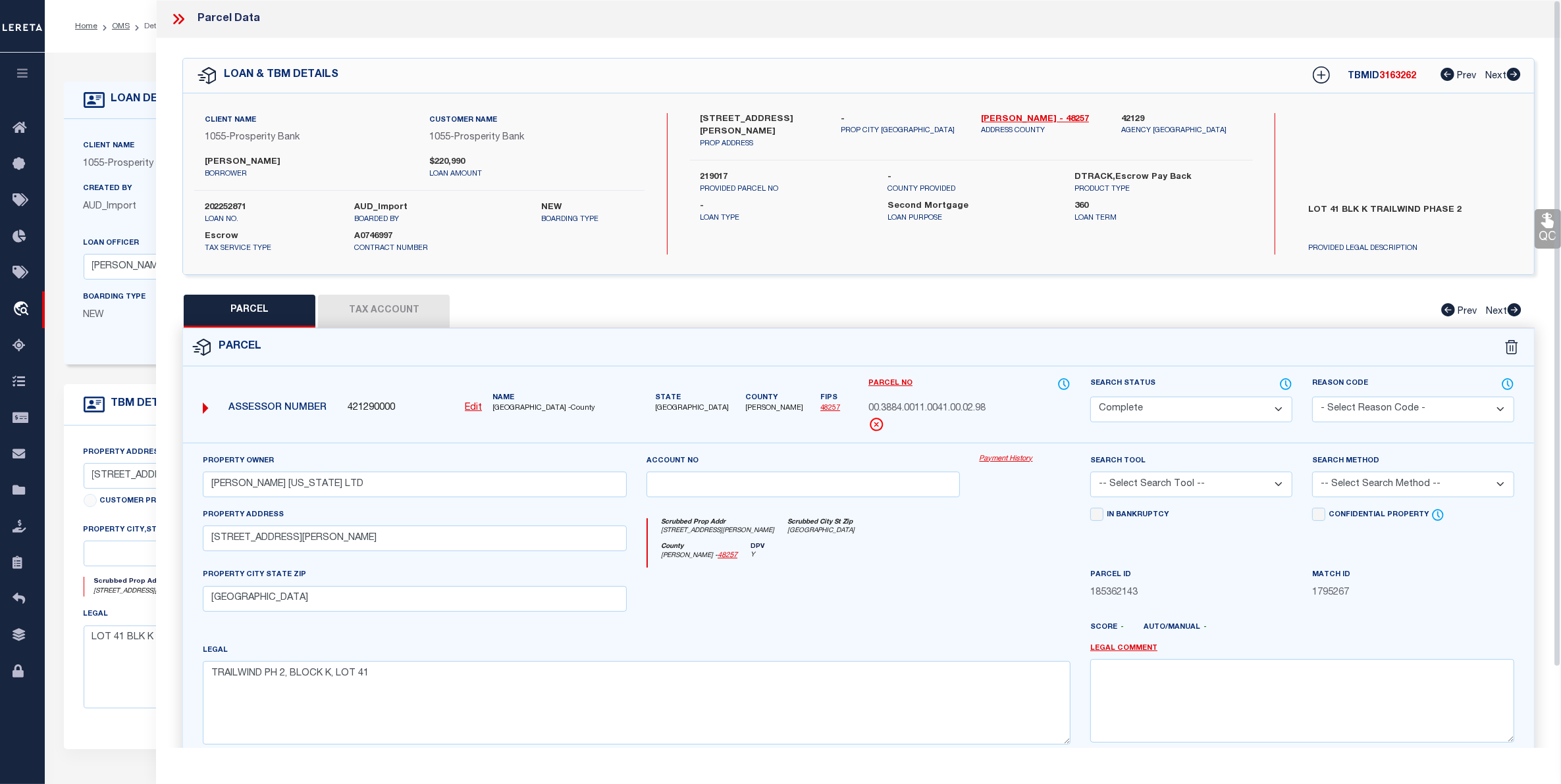
click at [362, 301] on button "Tax Account" at bounding box center [384, 312] width 132 height 33
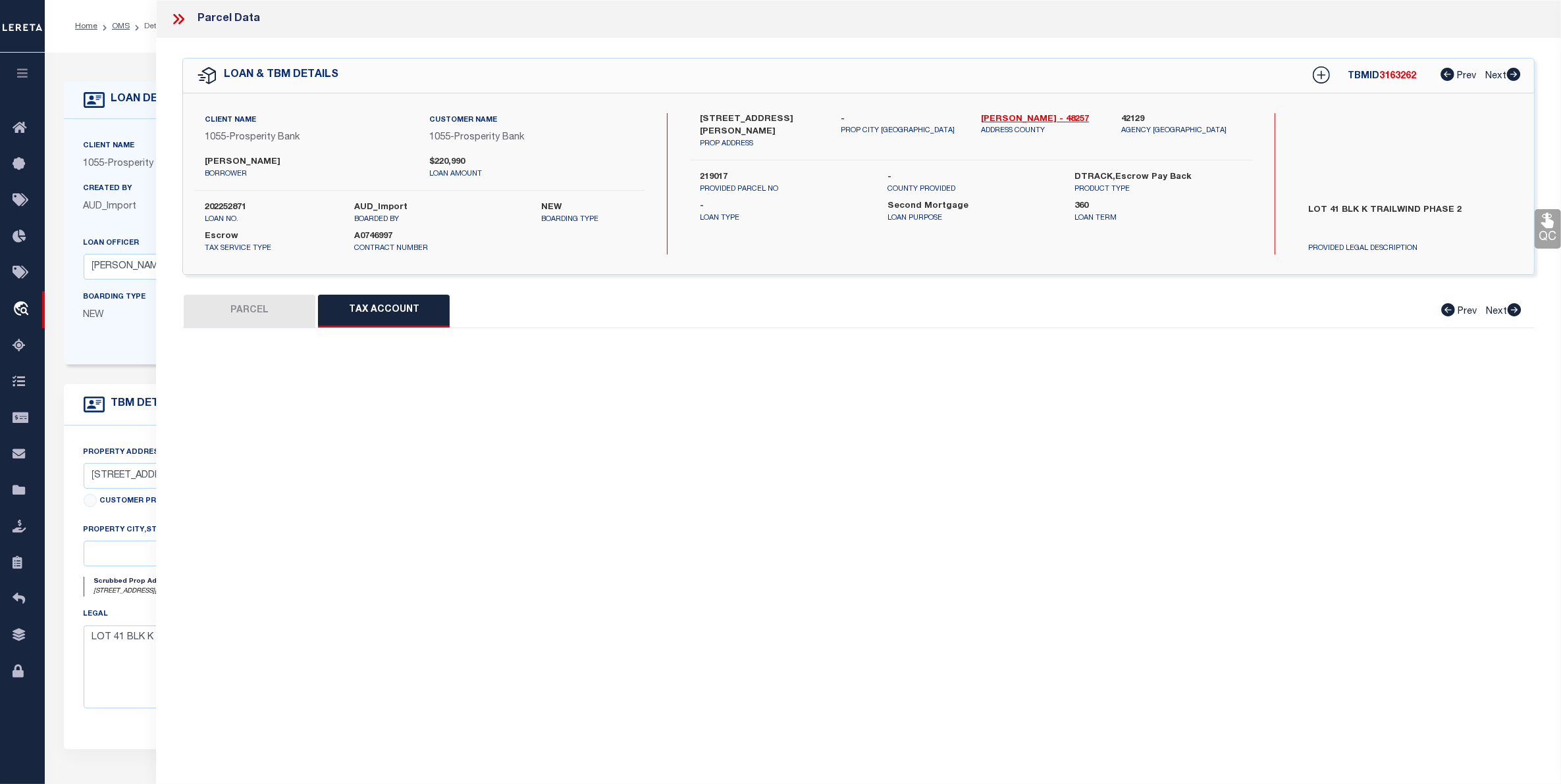
select select "100"
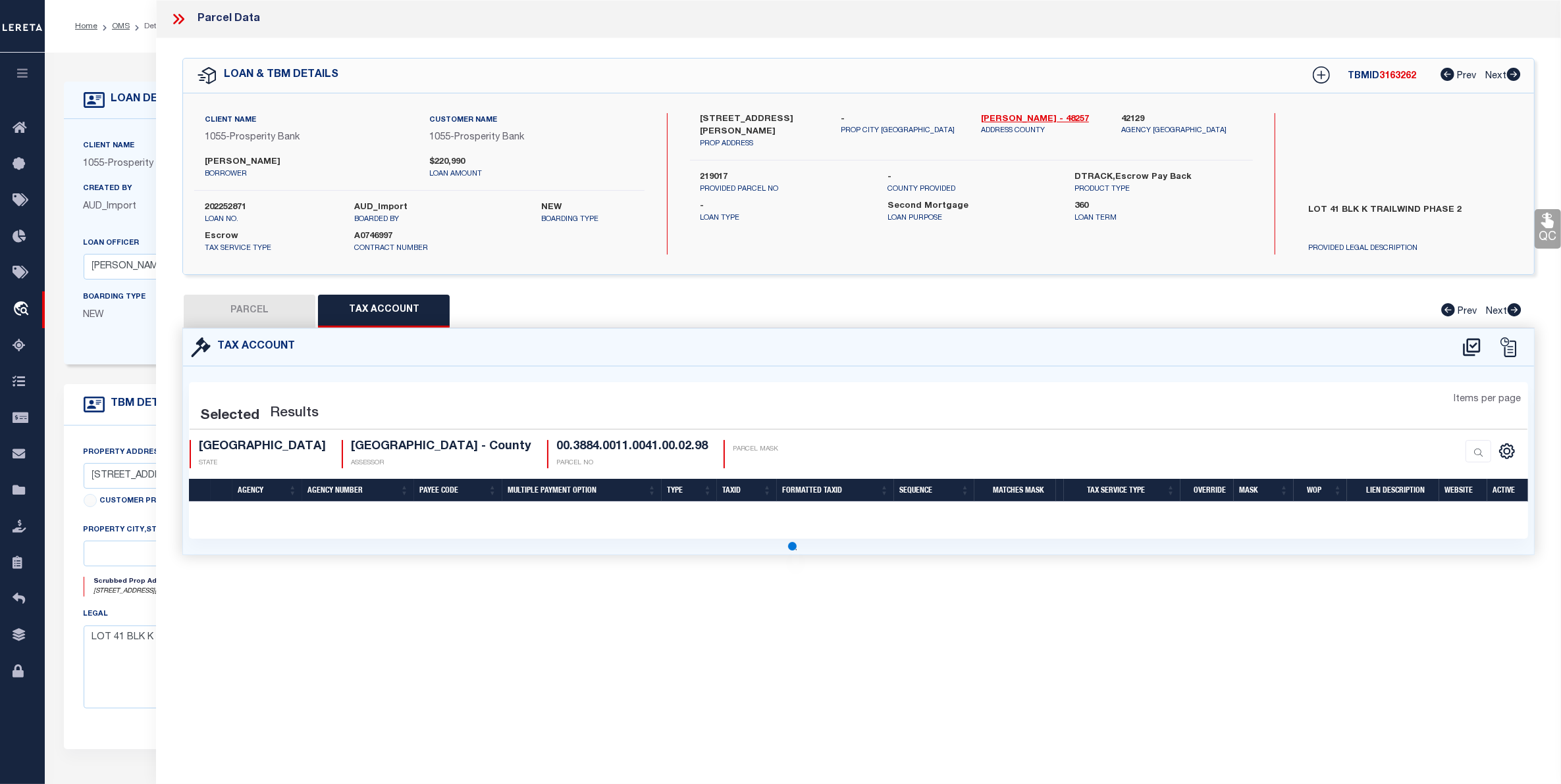
select select "100"
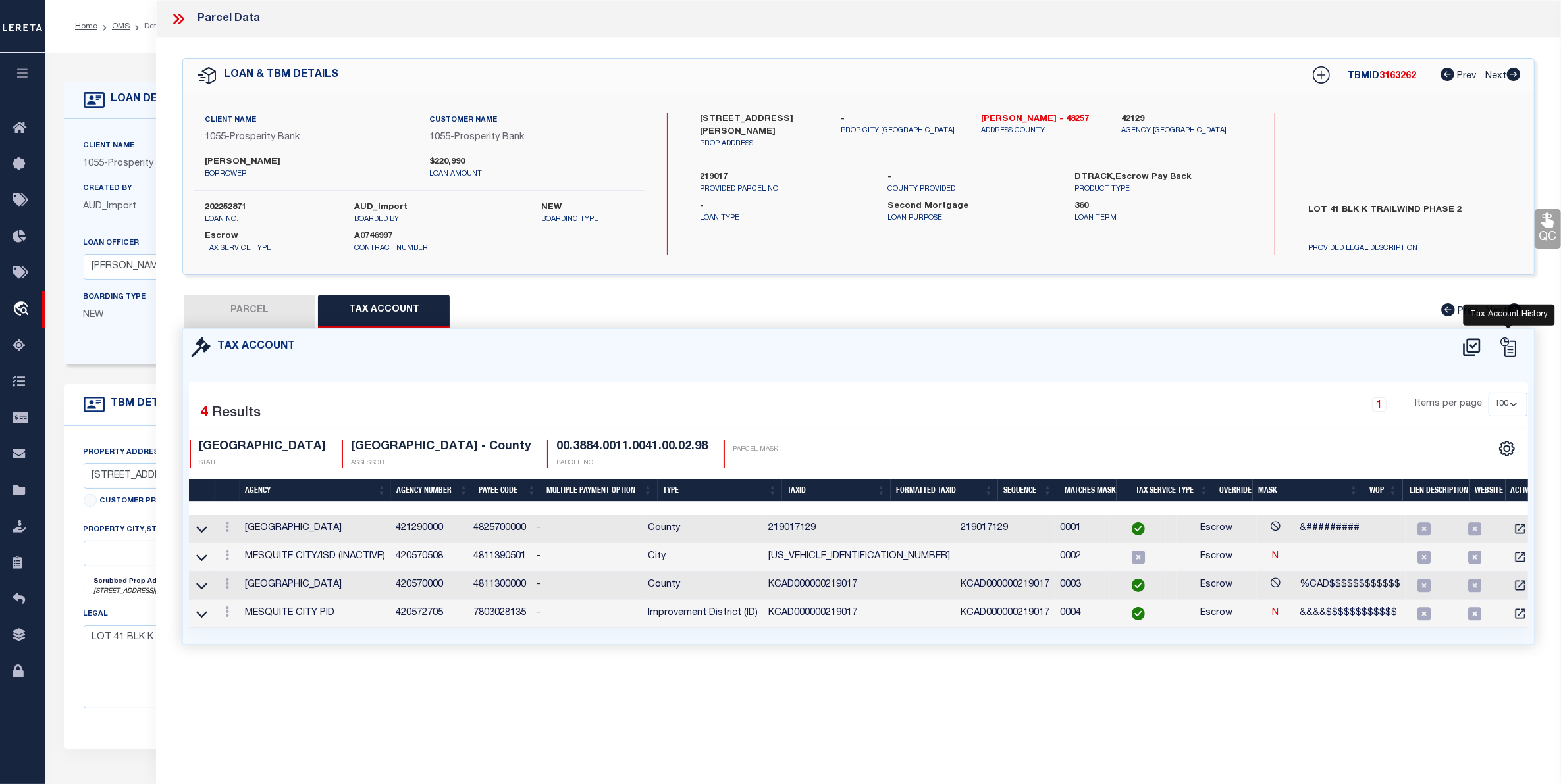
click at [1505, 340] on icon at bounding box center [1508, 347] width 16 height 20
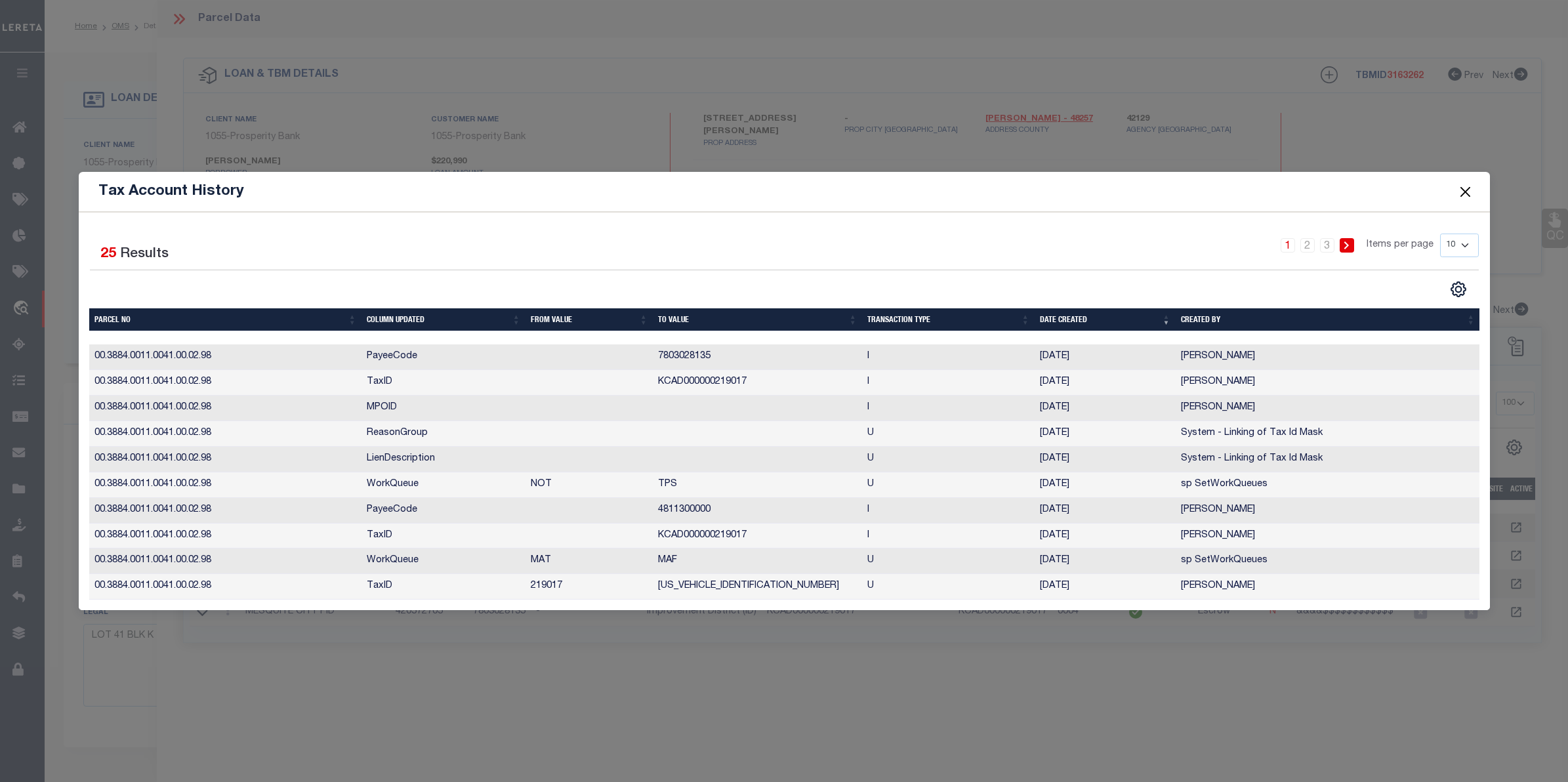
click at [1464, 240] on select "10 25 50 100" at bounding box center [1458, 245] width 38 height 23
select select "100"
click at [1440, 233] on select "10 25 50 100" at bounding box center [1458, 245] width 38 height 23
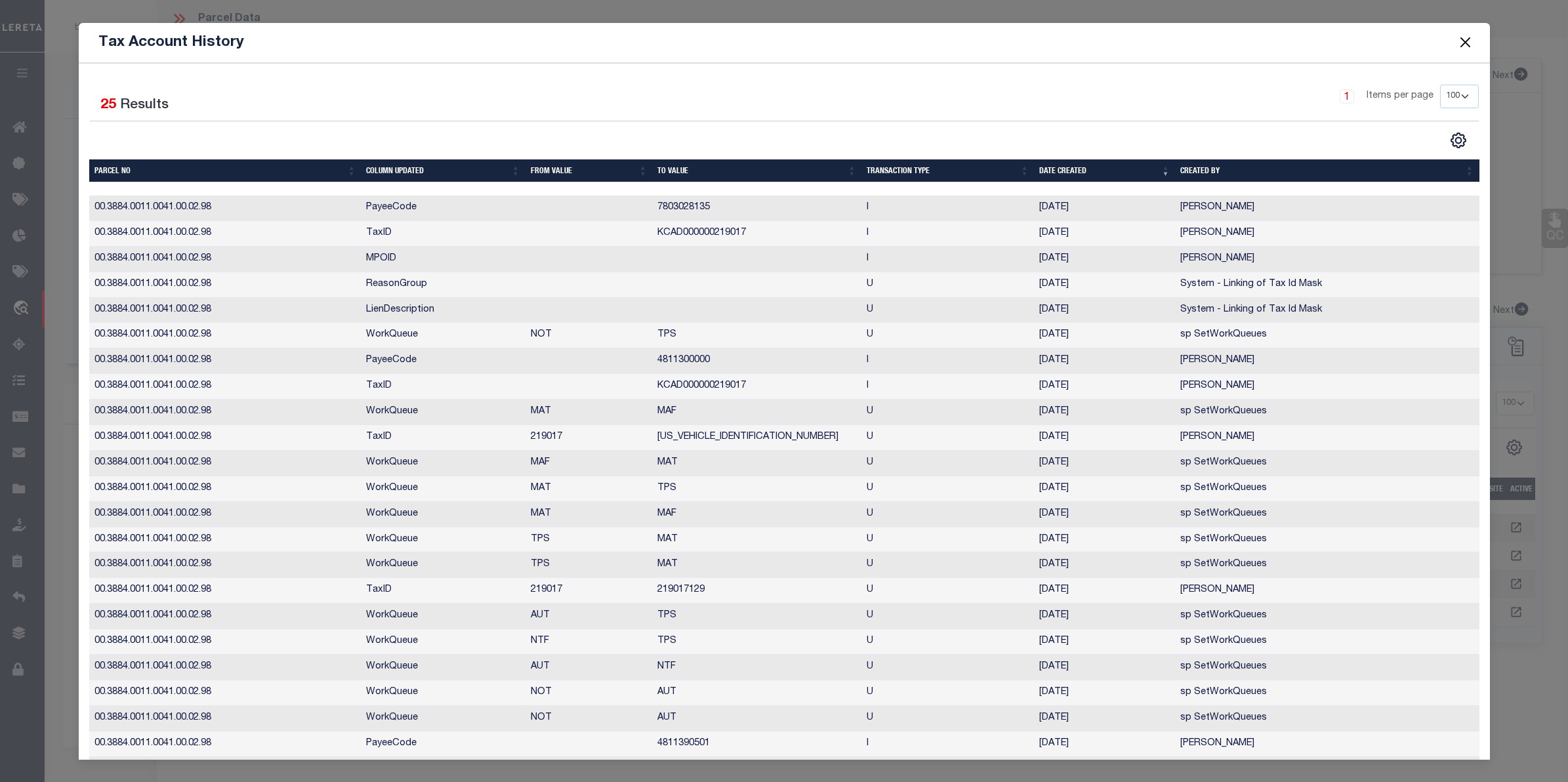
click at [1460, 41] on button "Close" at bounding box center [1465, 43] width 17 height 17
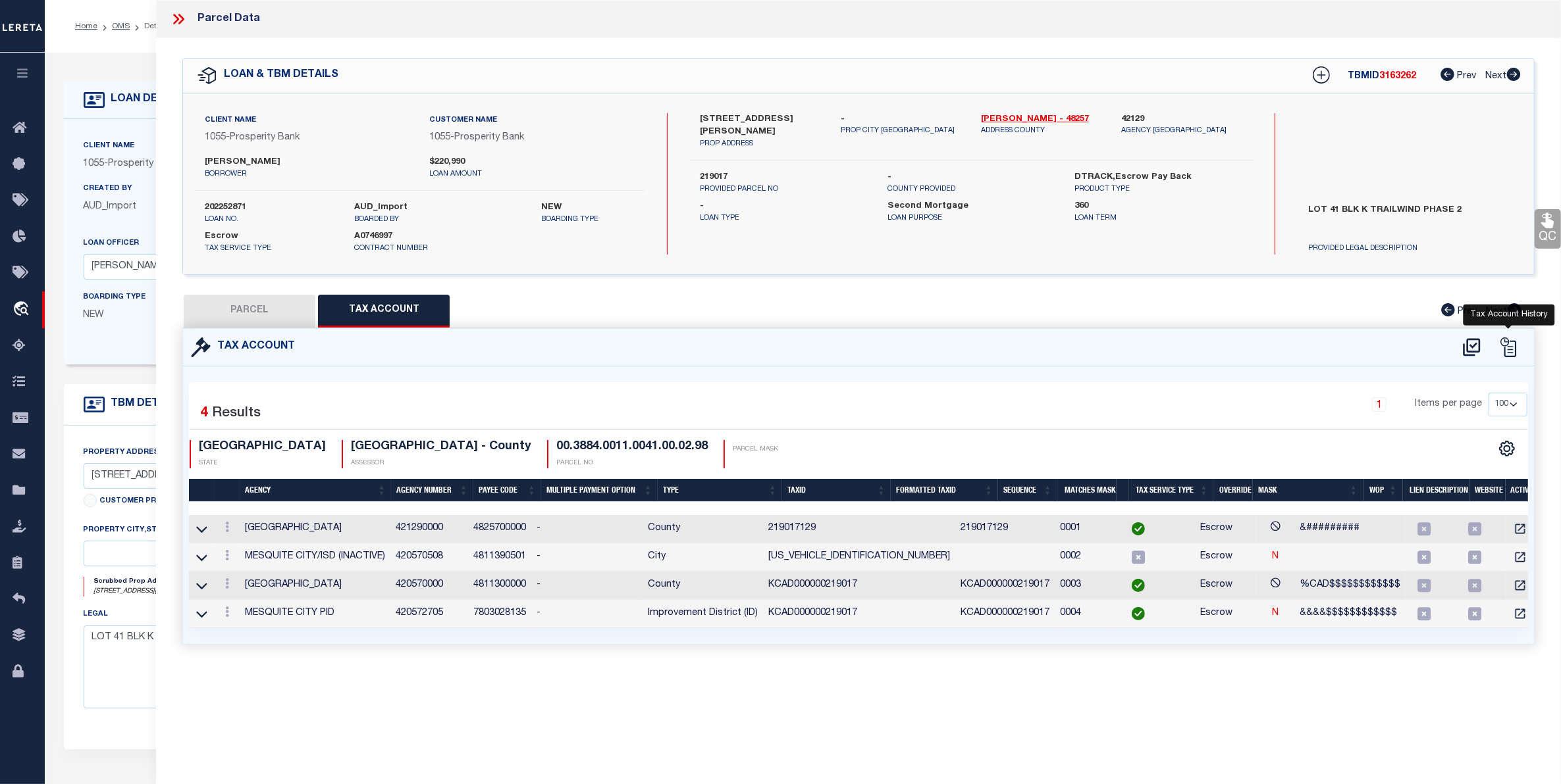
click at [1511, 340] on icon at bounding box center [1508, 347] width 16 height 20
select select "100"
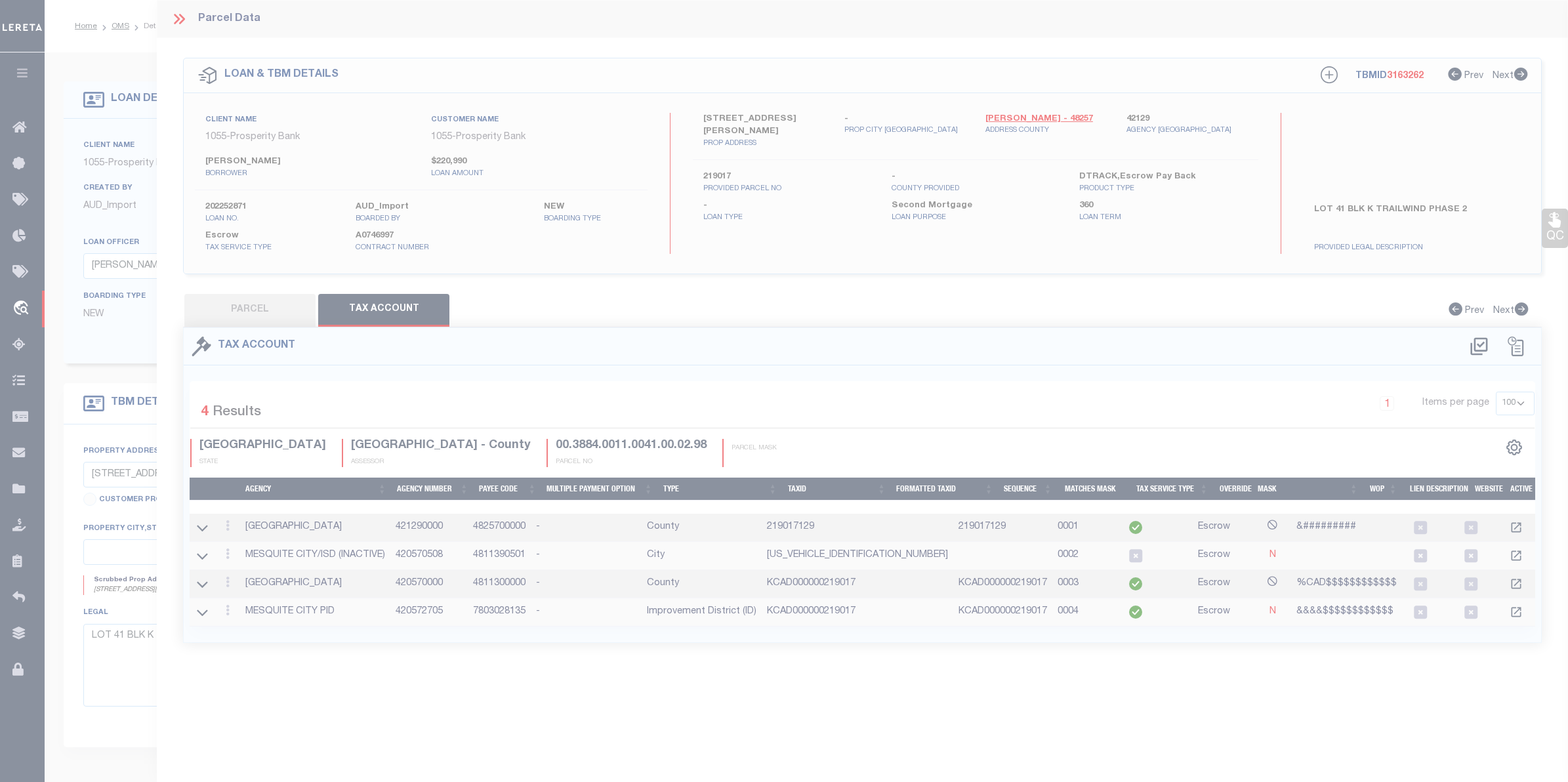
select select "100"
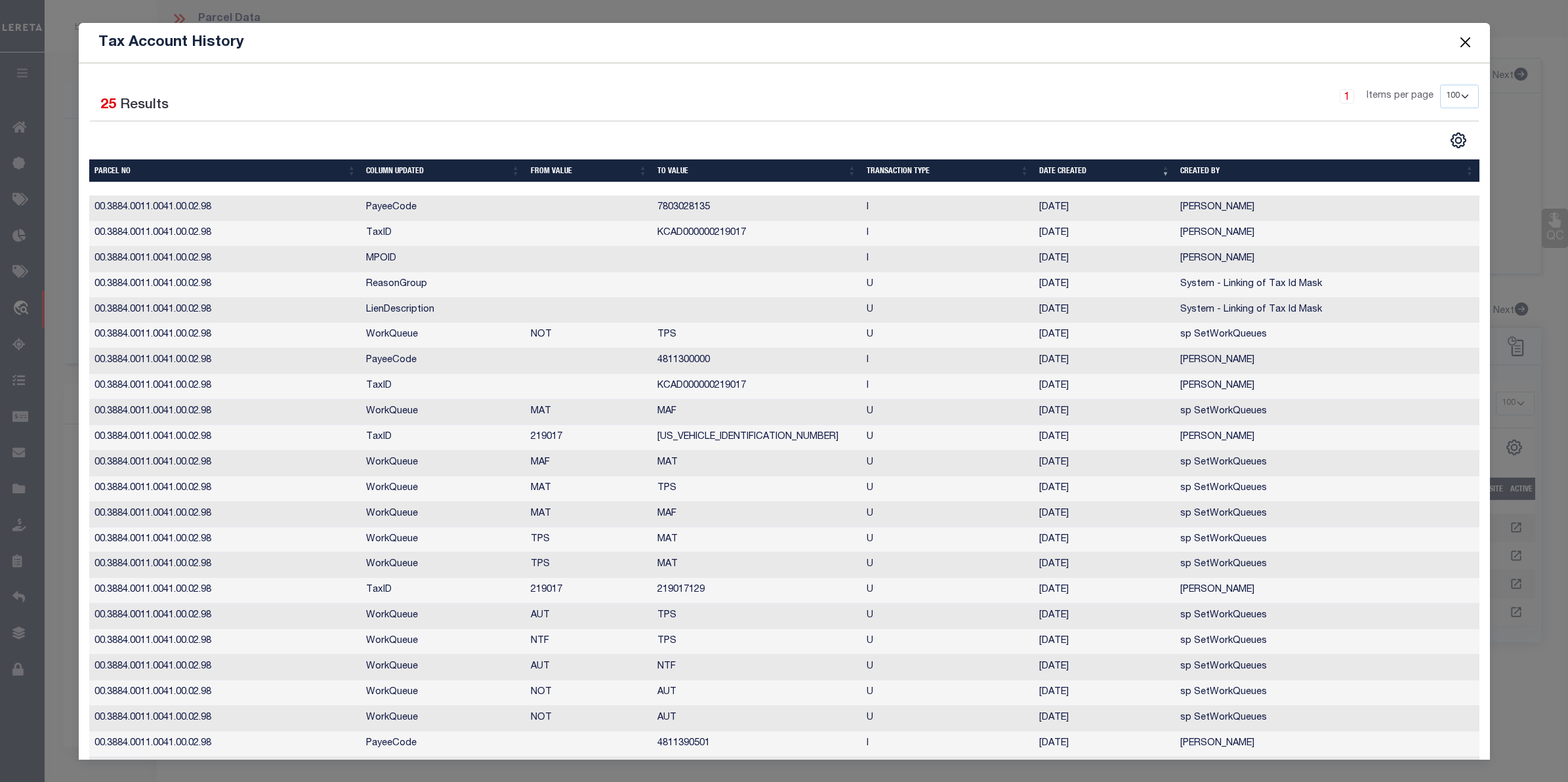
click at [1465, 43] on button "Close" at bounding box center [1465, 43] width 17 height 17
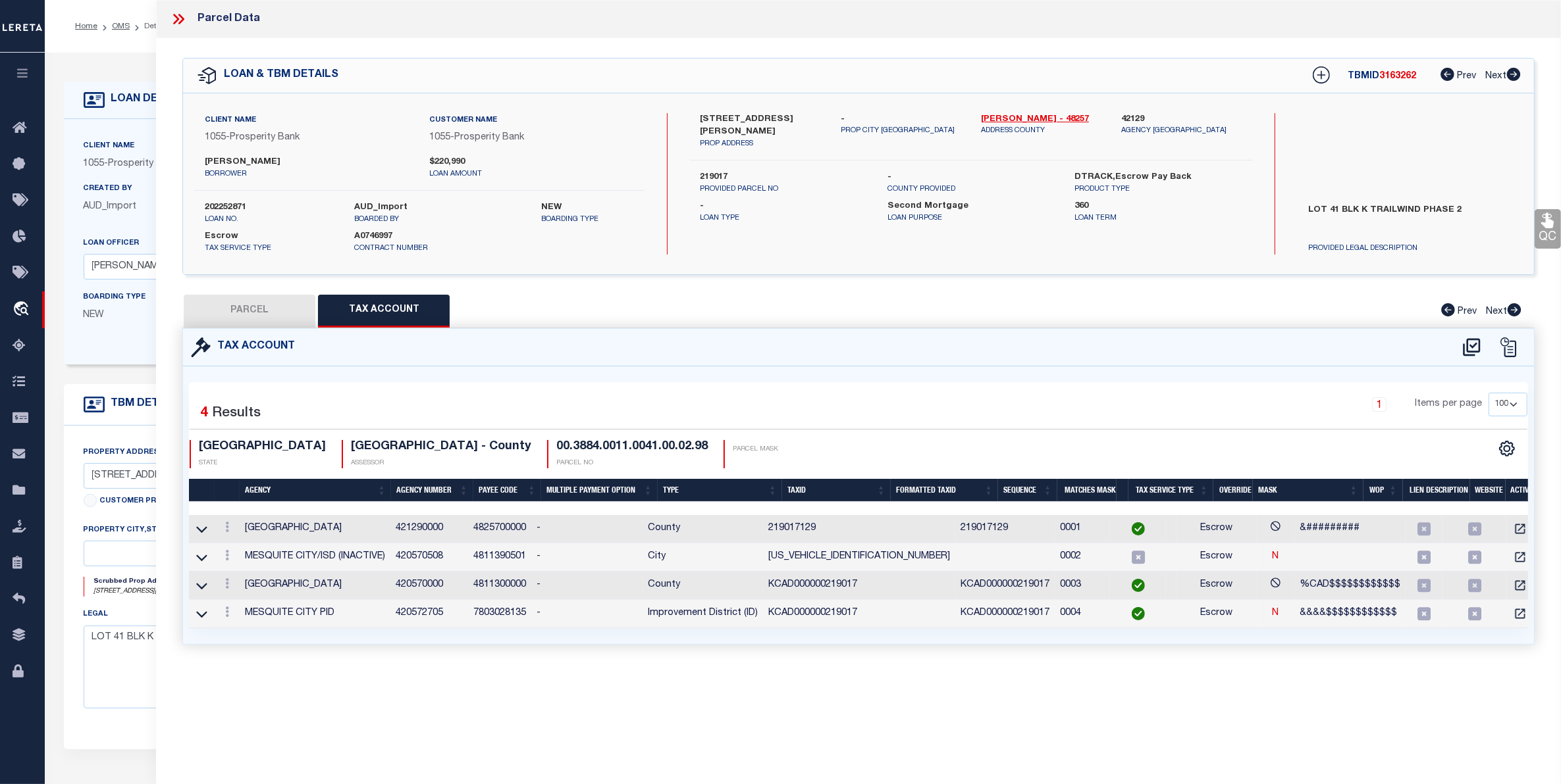
click at [179, 15] on icon at bounding box center [181, 19] width 6 height 10
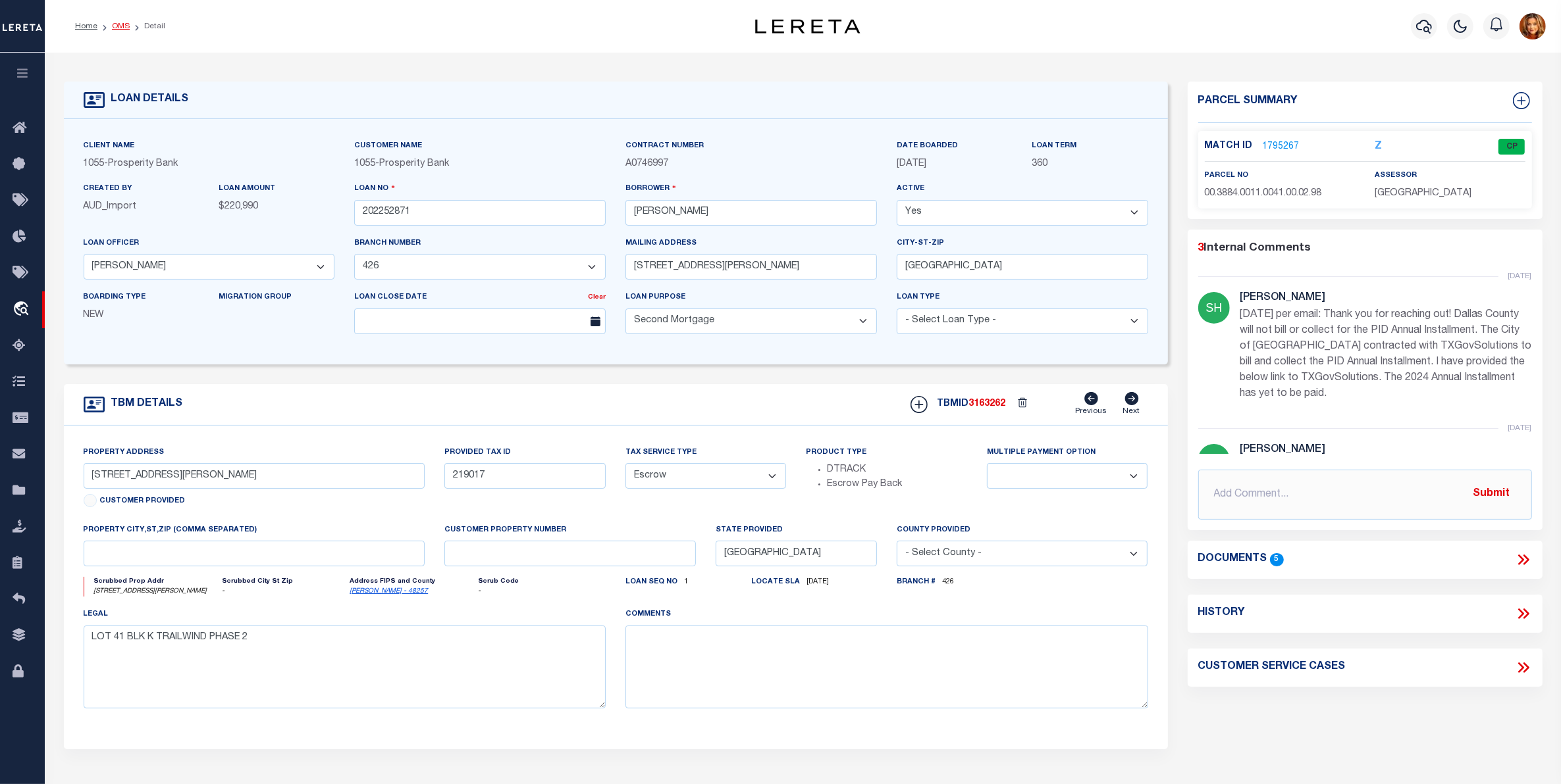
click at [112, 27] on link "OMS" at bounding box center [121, 27] width 18 height 8
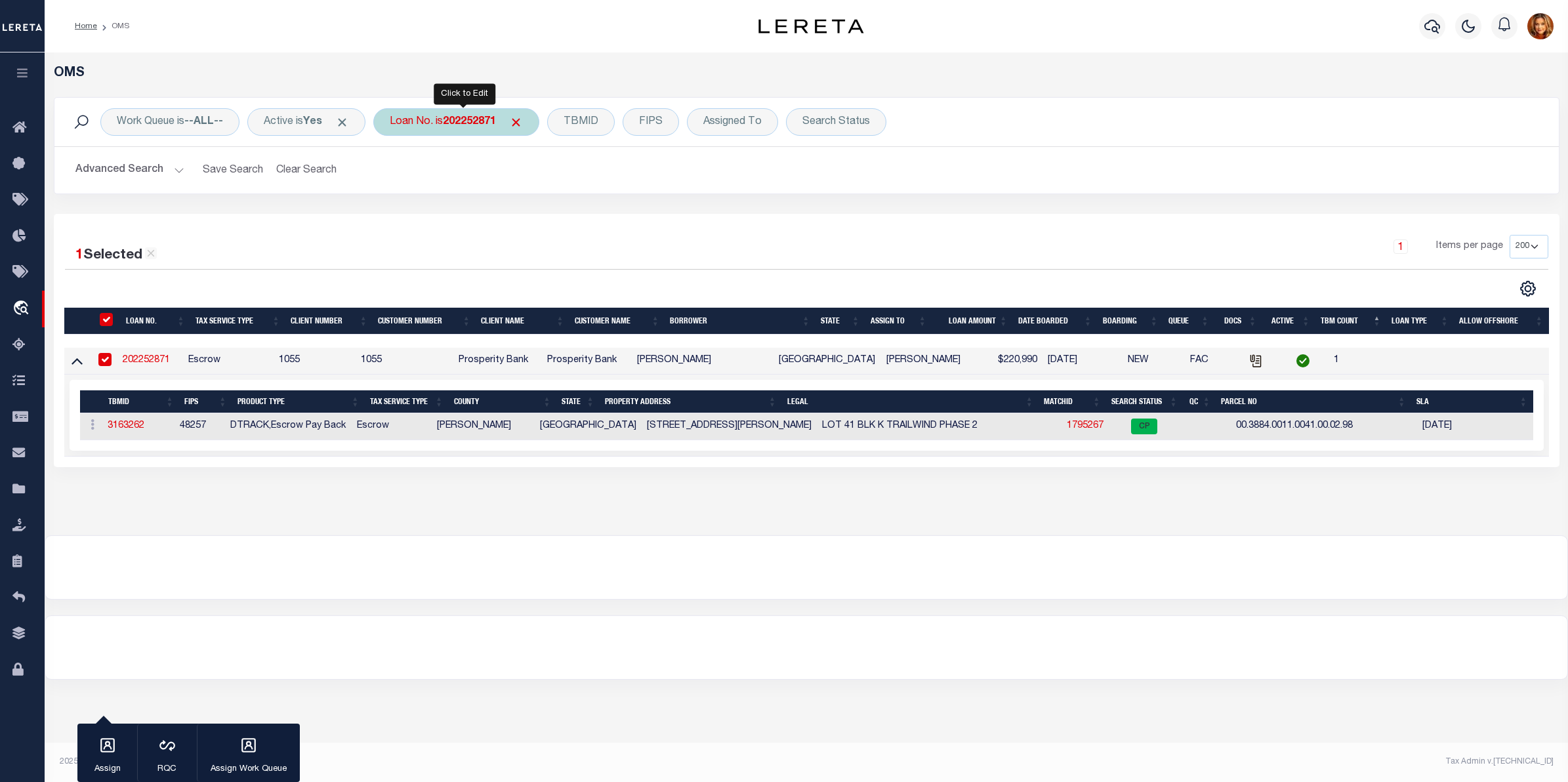
click at [477, 110] on div "Loan No. is 202252871" at bounding box center [456, 121] width 166 height 27
type input "10022106"
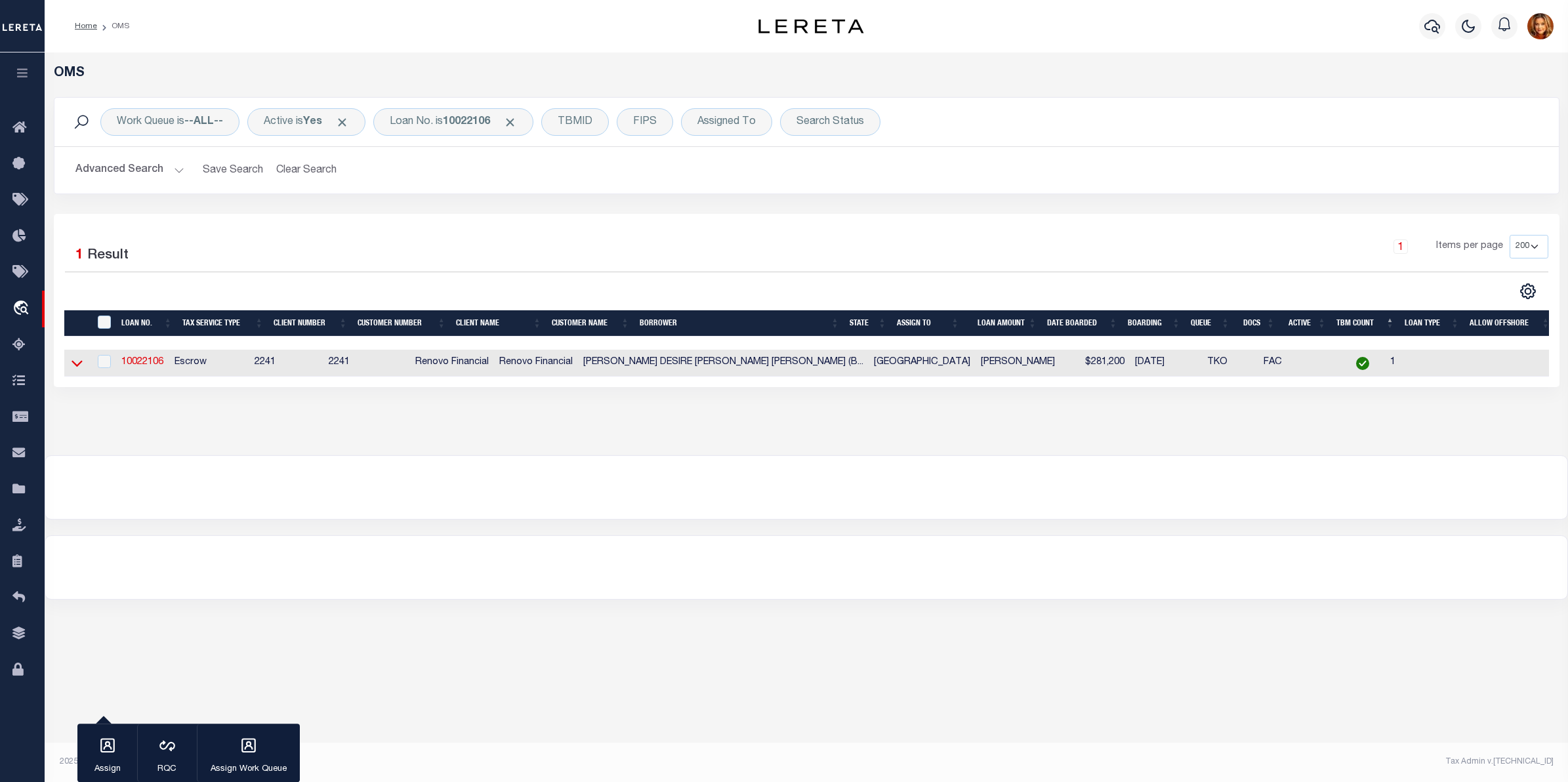
click at [71, 368] on icon at bounding box center [77, 363] width 11 height 14
